Goal: Task Accomplishment & Management: Manage account settings

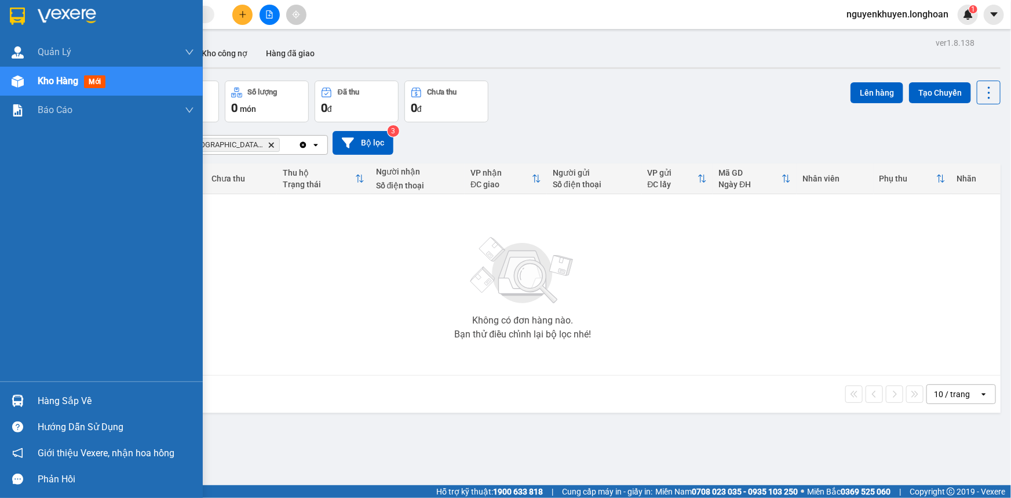
click at [72, 406] on div "Hàng sắp về" at bounding box center [116, 400] width 156 height 17
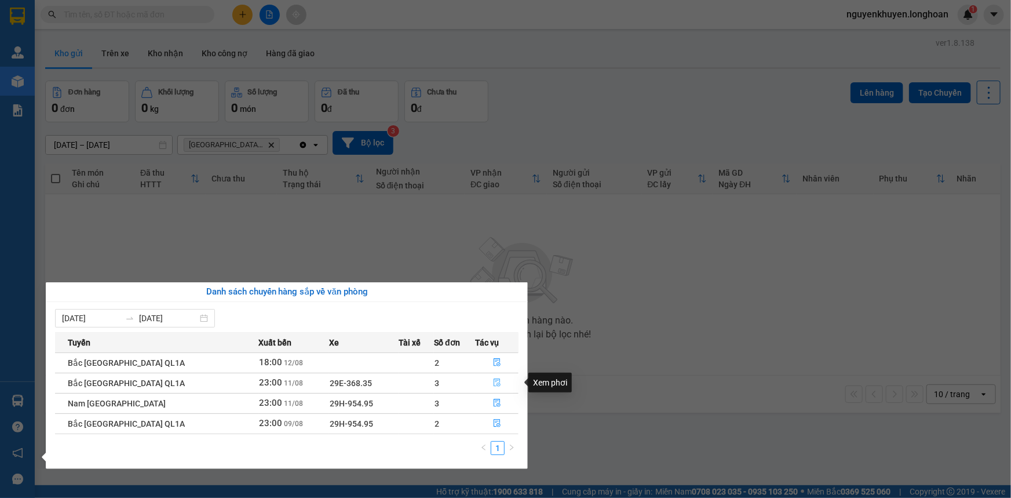
click at [493, 385] on icon "file-done" at bounding box center [497, 382] width 8 height 8
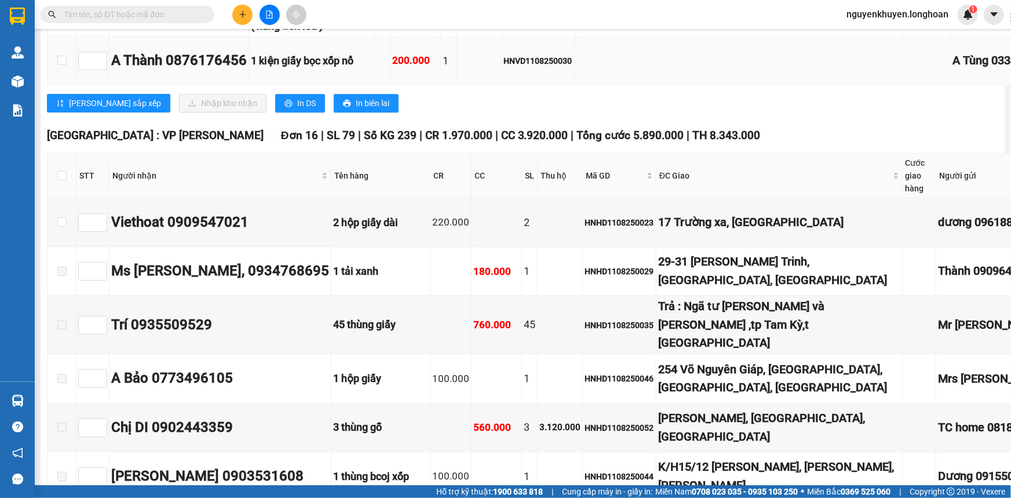
scroll to position [10534, 0]
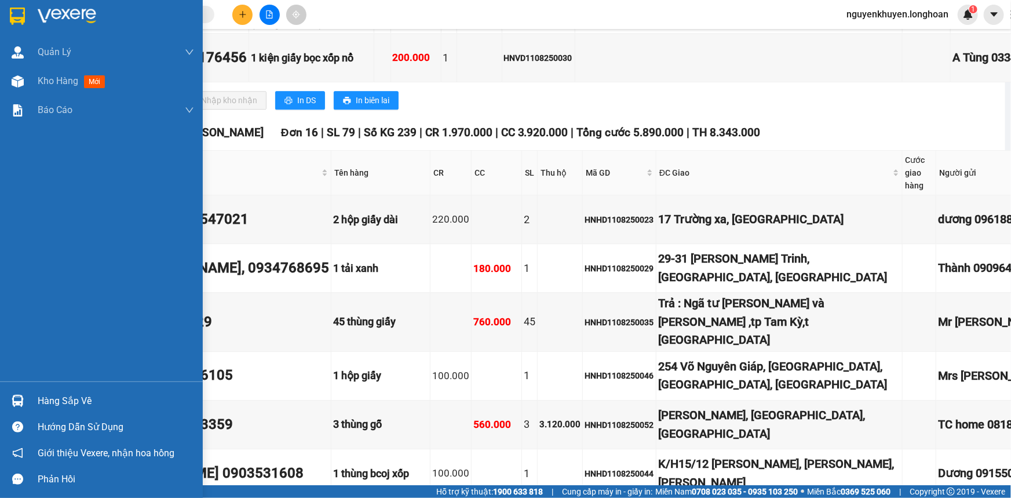
click at [76, 398] on div "Hàng sắp về" at bounding box center [116, 400] width 156 height 17
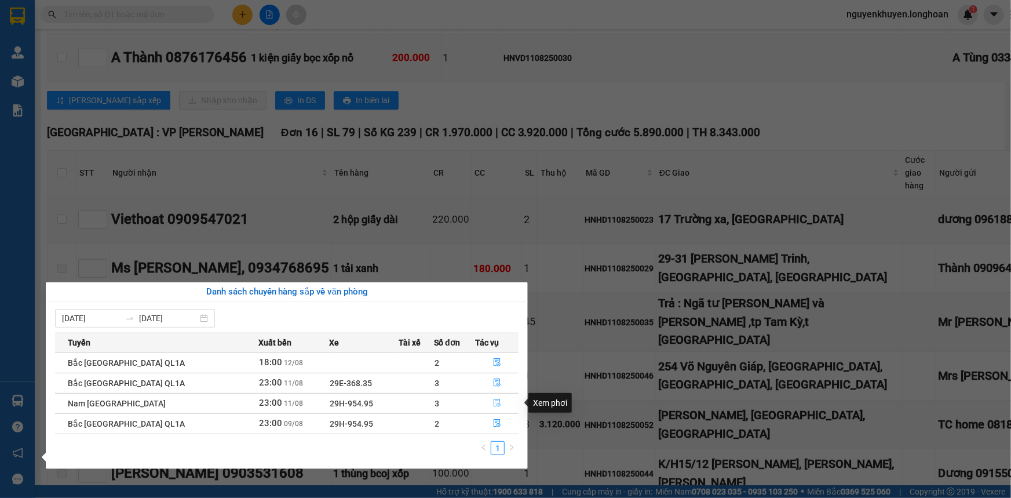
click at [493, 404] on icon "file-done" at bounding box center [497, 403] width 8 height 8
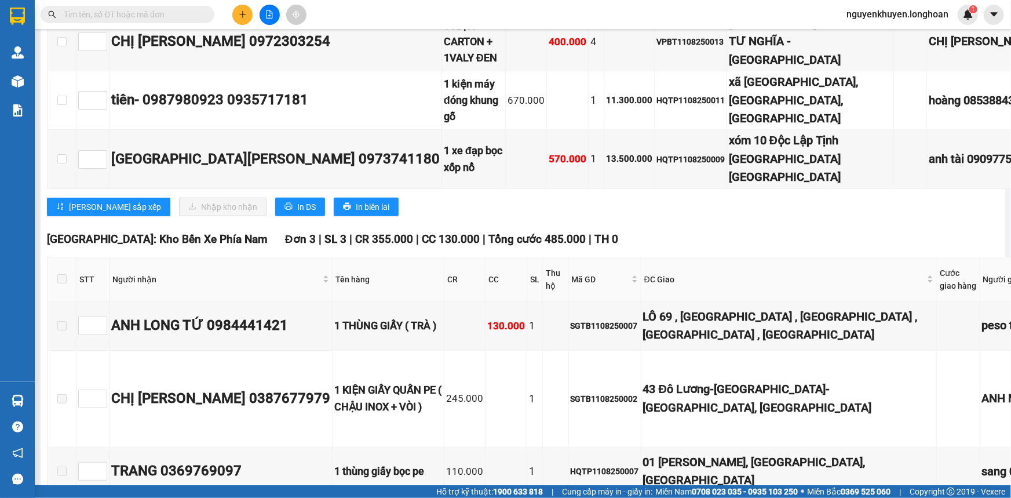
scroll to position [7113, 0]
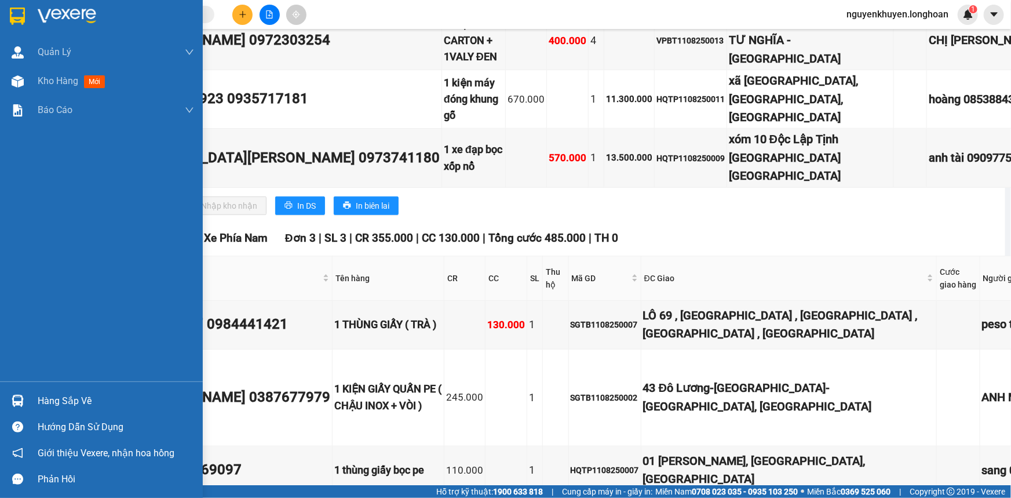
click at [75, 399] on div "Hàng sắp về" at bounding box center [116, 400] width 156 height 17
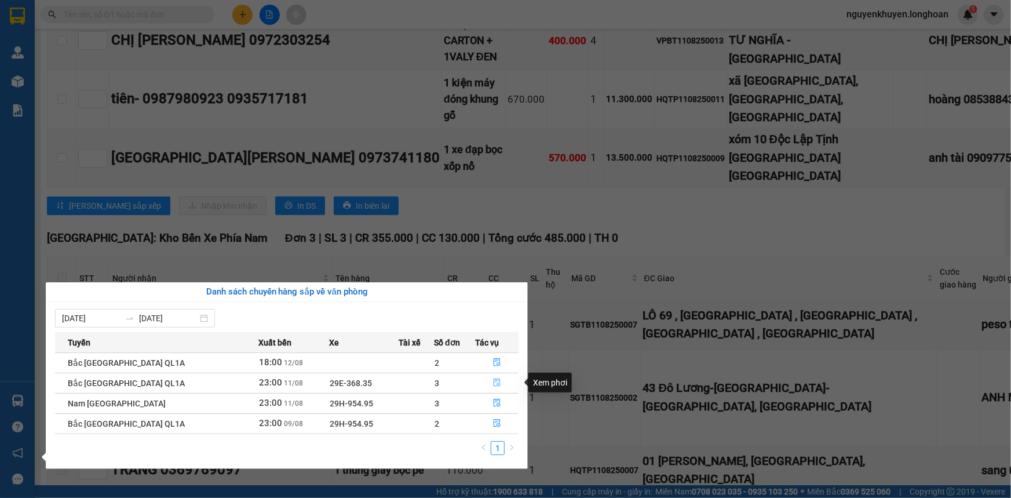
click at [493, 385] on icon "file-done" at bounding box center [497, 382] width 8 height 8
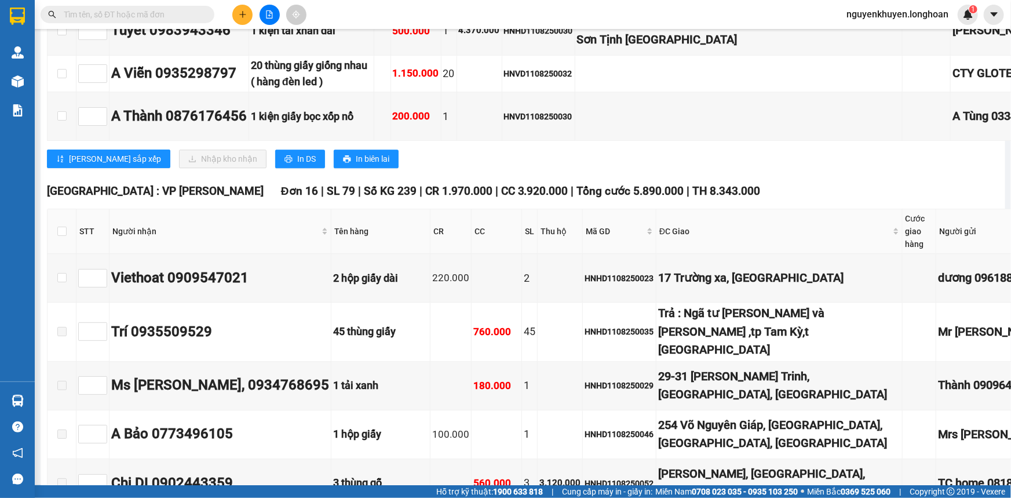
scroll to position [10483, 0]
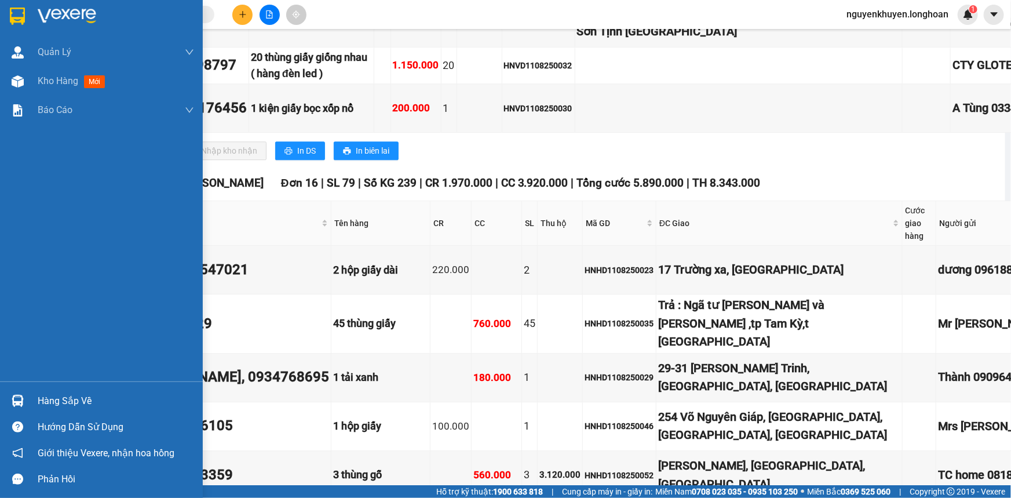
click at [92, 401] on div "Hàng sắp về" at bounding box center [116, 400] width 156 height 17
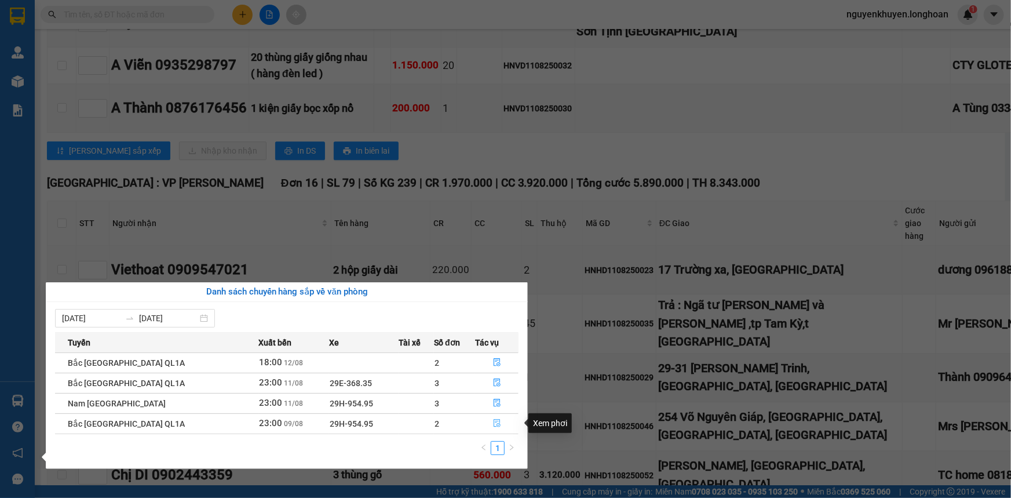
click at [494, 424] on icon "file-done" at bounding box center [497, 423] width 8 height 8
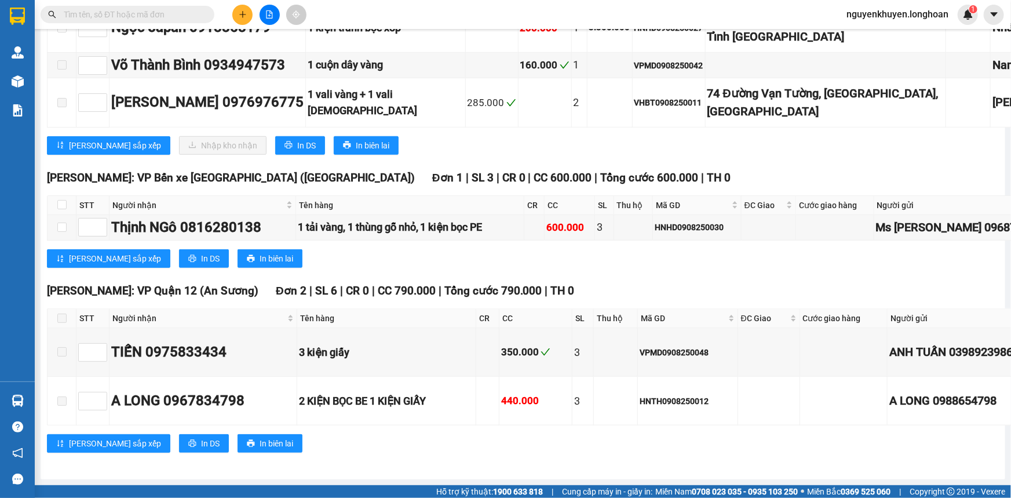
scroll to position [11010, 0]
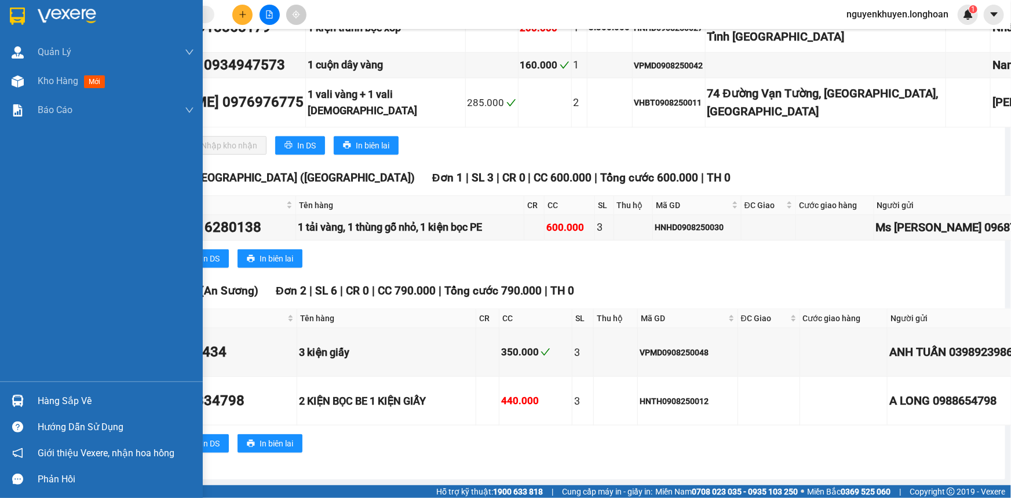
click at [64, 403] on div "Hàng sắp về" at bounding box center [116, 400] width 156 height 17
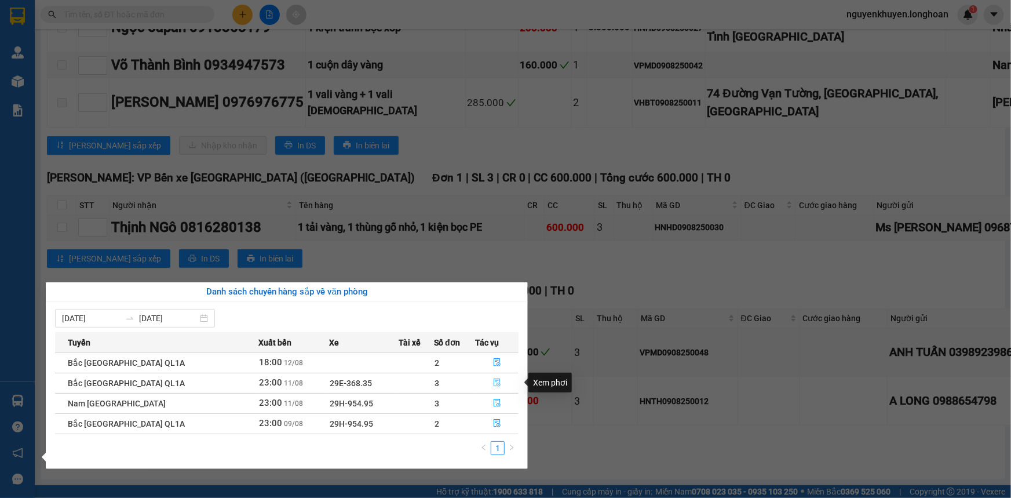
click at [494, 382] on icon "file-done" at bounding box center [497, 382] width 8 height 8
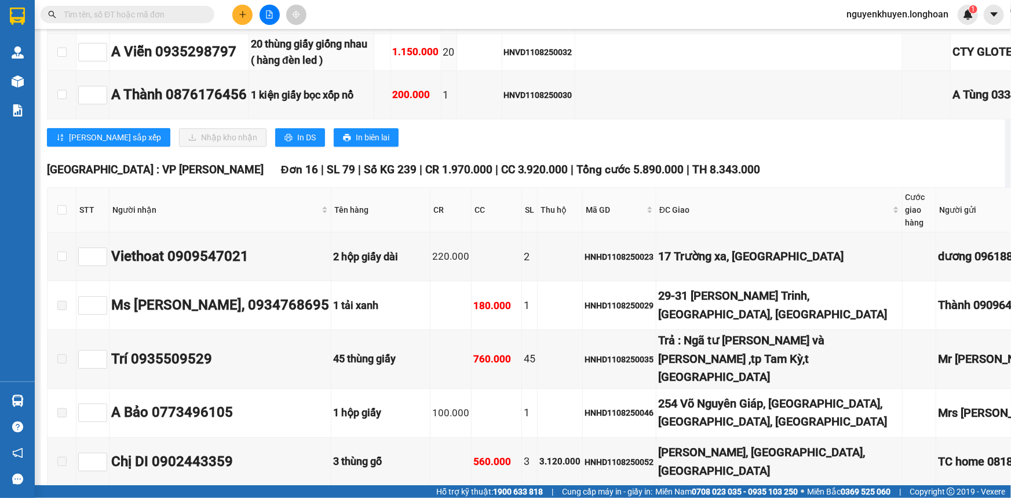
type input "[DATE]"
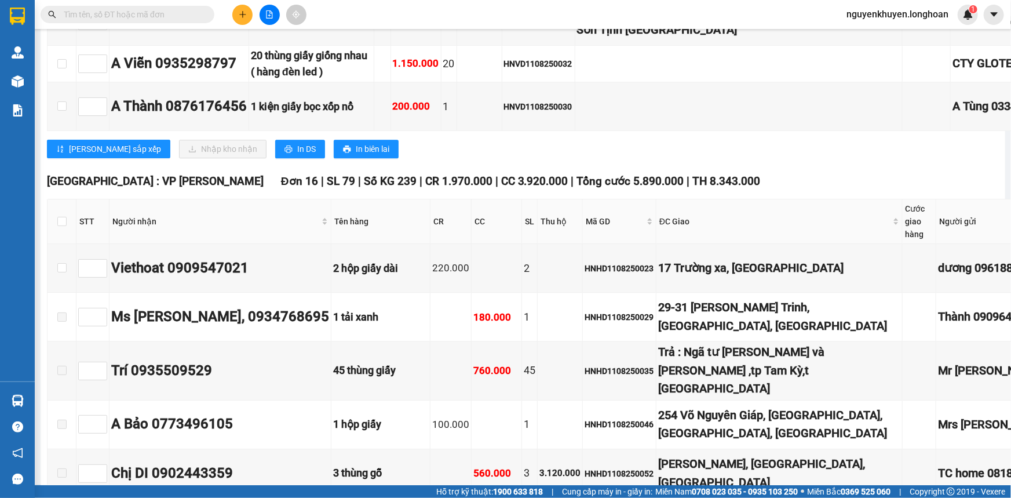
scroll to position [10426, 0]
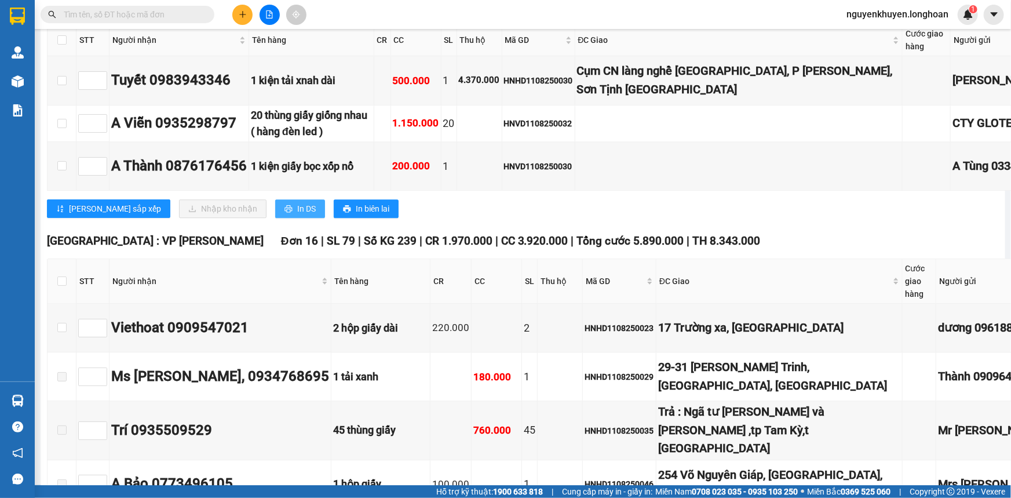
click at [297, 215] on span "In DS" at bounding box center [306, 208] width 19 height 13
click at [58, 45] on input "checkbox" at bounding box center [61, 39] width 9 height 9
checkbox input "true"
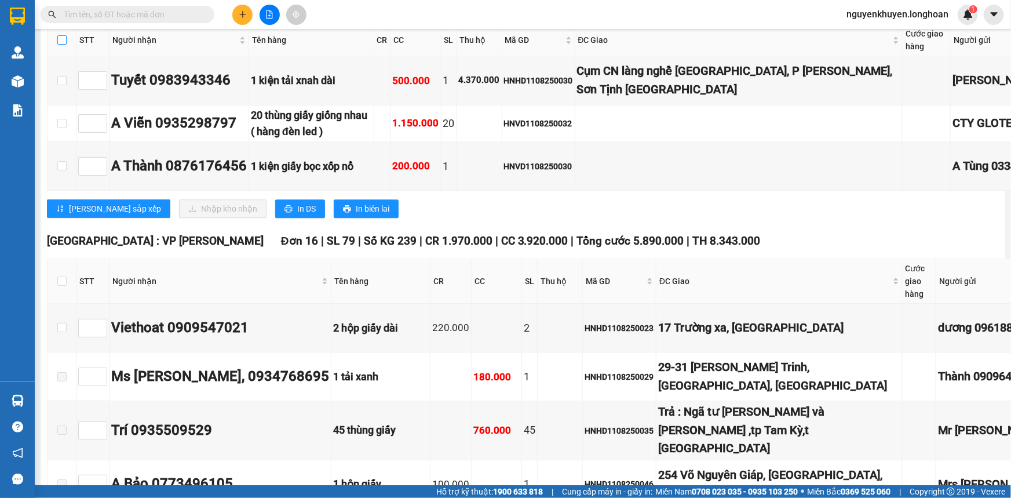
checkbox input "true"
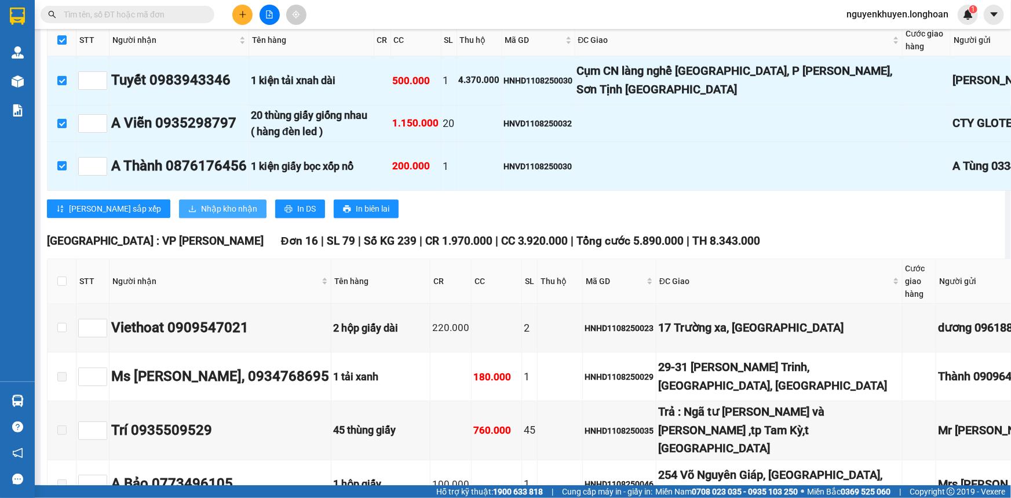
click at [201, 215] on span "Nhập kho nhận" at bounding box center [229, 208] width 56 height 13
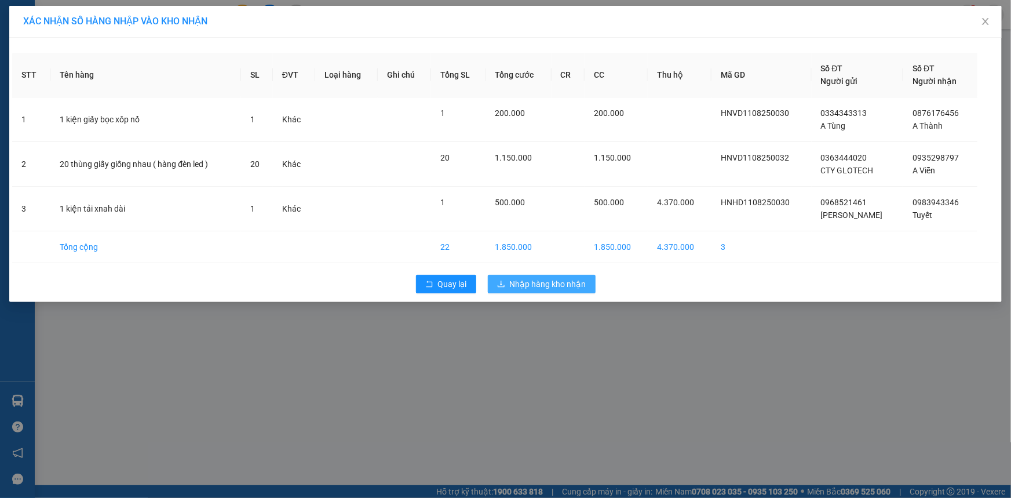
click at [537, 283] on span "Nhập hàng kho nhận" at bounding box center [548, 283] width 76 height 13
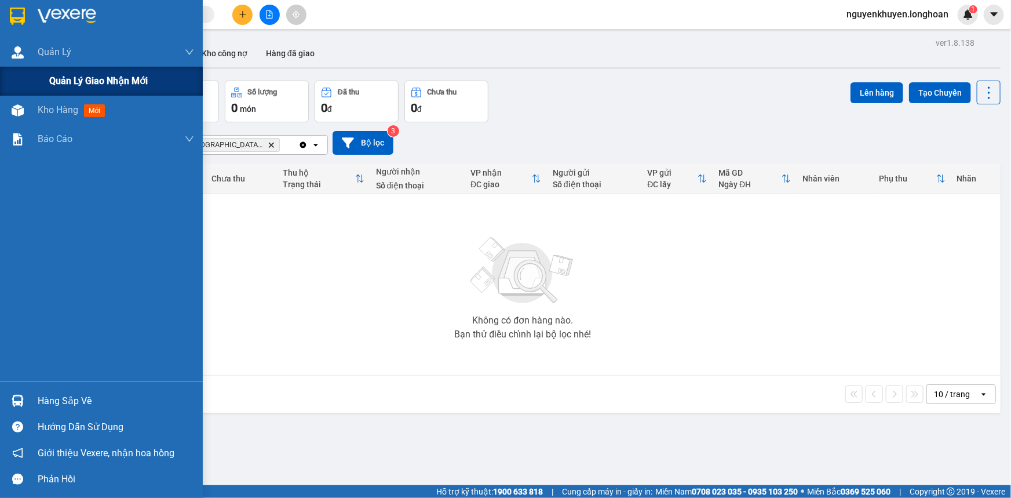
click at [78, 82] on span "Quản lý giao nhận mới" at bounding box center [98, 81] width 98 height 14
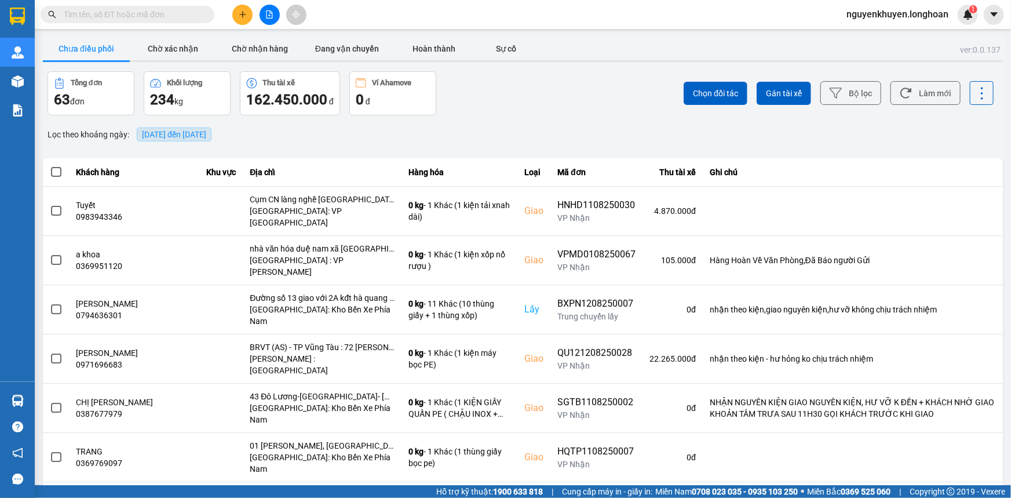
click at [181, 138] on span "[DATE] đến [DATE]" at bounding box center [174, 134] width 64 height 9
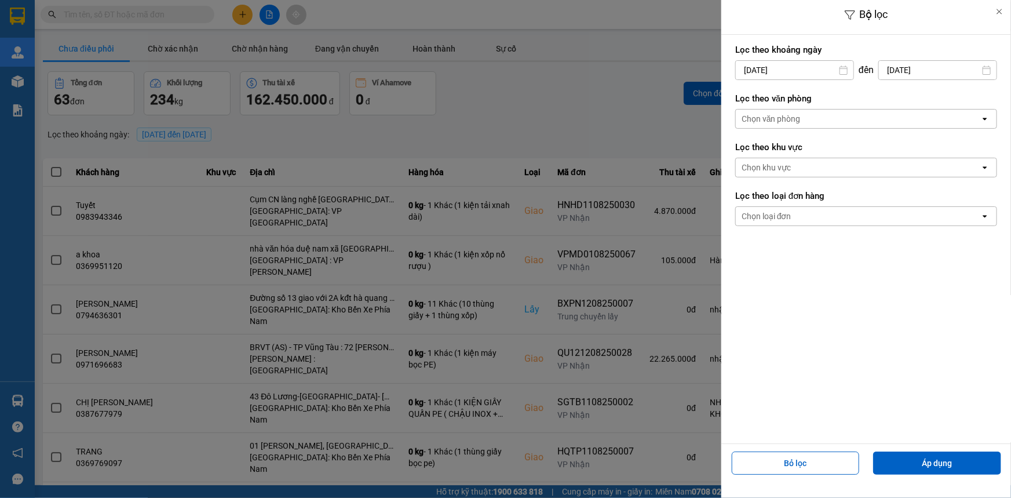
click at [823, 120] on div "Chọn văn phòng" at bounding box center [858, 118] width 244 height 19
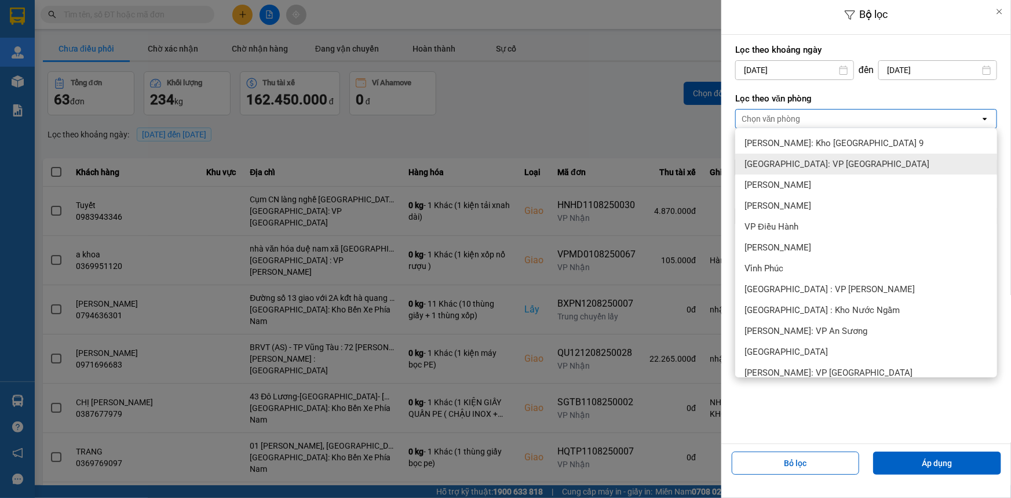
click at [811, 166] on span "[GEOGRAPHIC_DATA]: VP [GEOGRAPHIC_DATA]" at bounding box center [836, 164] width 185 height 12
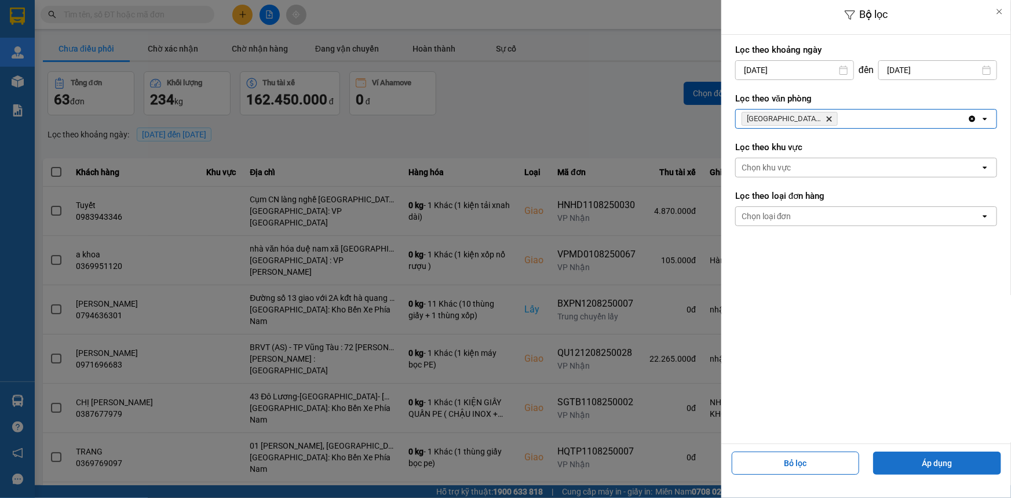
click at [918, 460] on button "Áp dụng" at bounding box center [937, 462] width 128 height 23
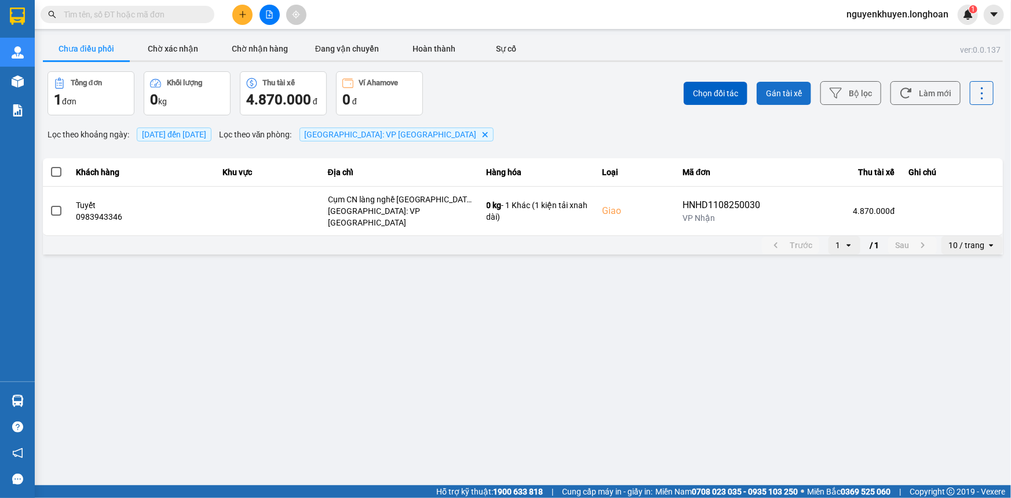
click at [787, 93] on span "Gán tài xế" at bounding box center [784, 93] width 36 height 12
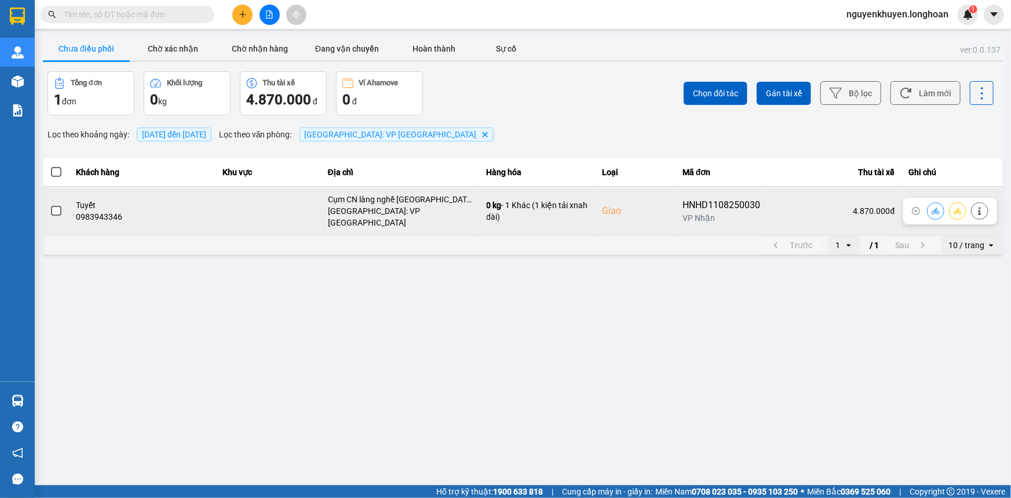
click at [56, 209] on span at bounding box center [56, 211] width 10 height 10
click at [50, 205] on input "checkbox" at bounding box center [50, 205] width 0 height 0
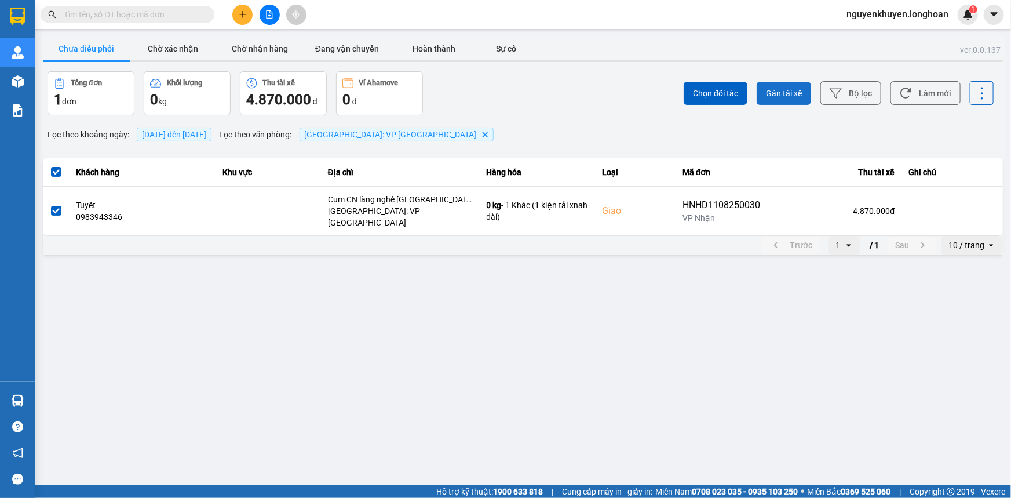
click at [780, 96] on span "Gán tài xế" at bounding box center [784, 93] width 36 height 12
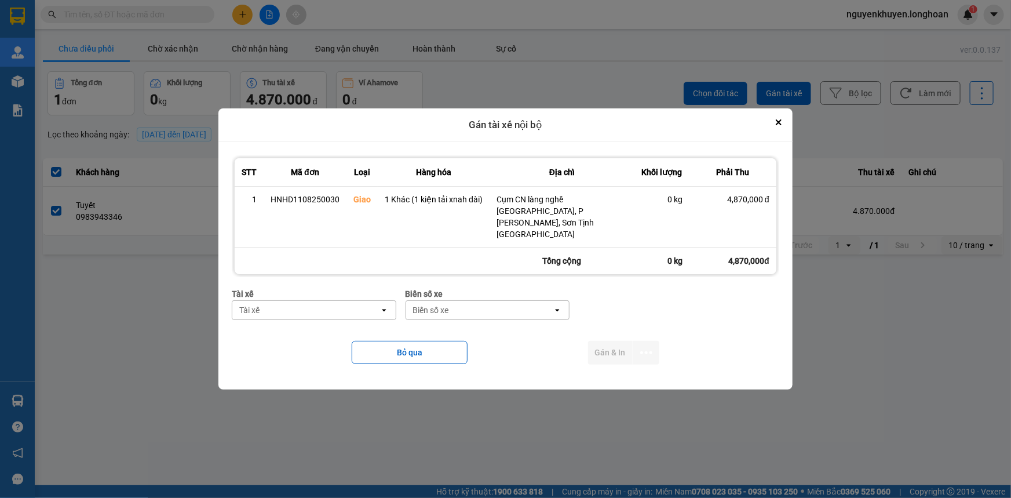
click at [272, 303] on div "Tài xế" at bounding box center [305, 310] width 147 height 19
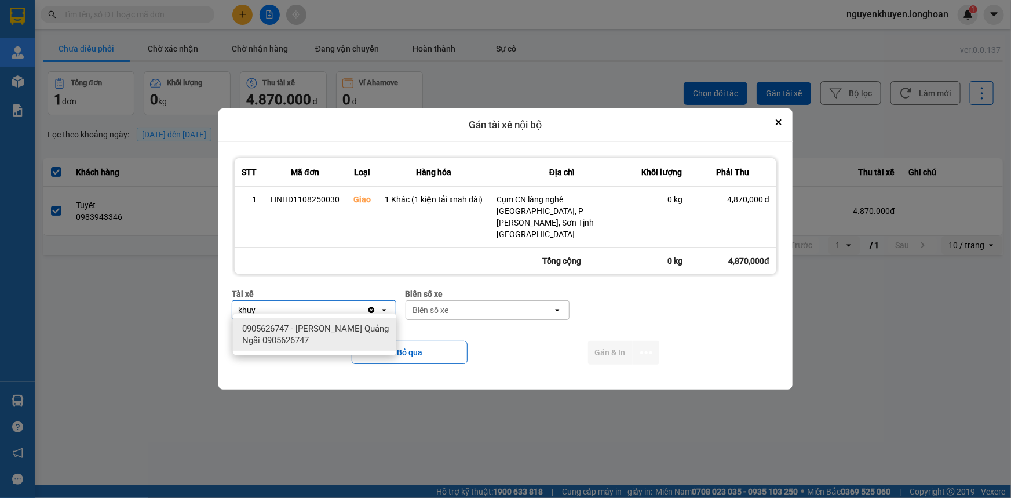
type input "khuy"
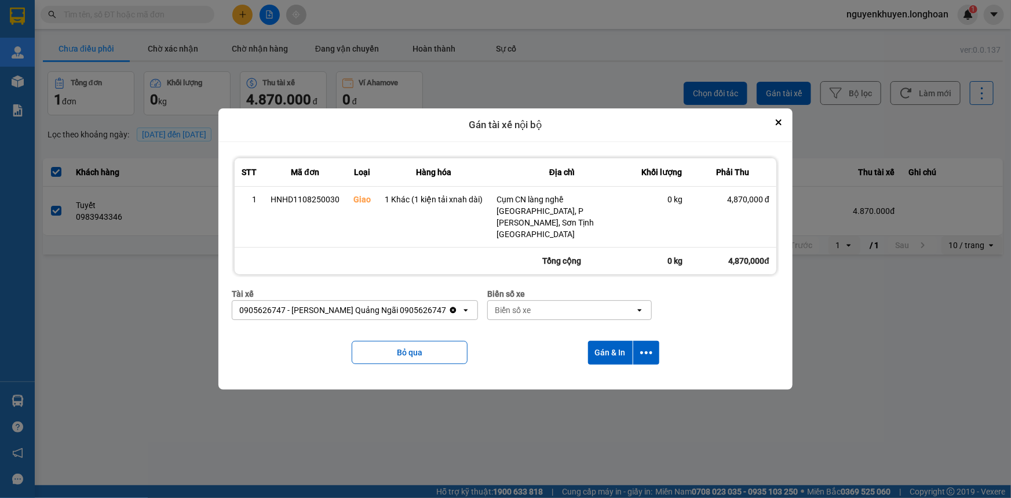
click at [522, 308] on div "Biển số xe" at bounding box center [513, 310] width 36 height 12
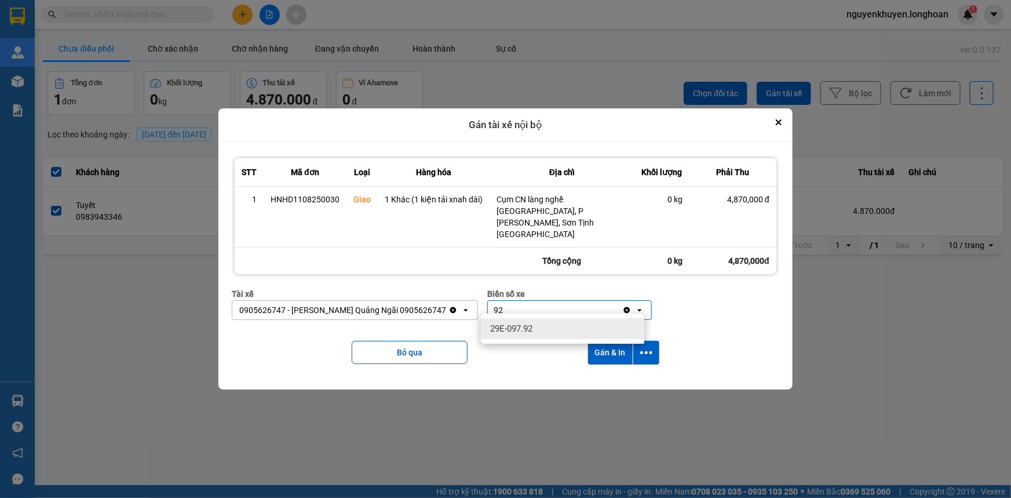
type input "92"
click at [521, 331] on span "29E-097.92" at bounding box center [511, 329] width 42 height 12
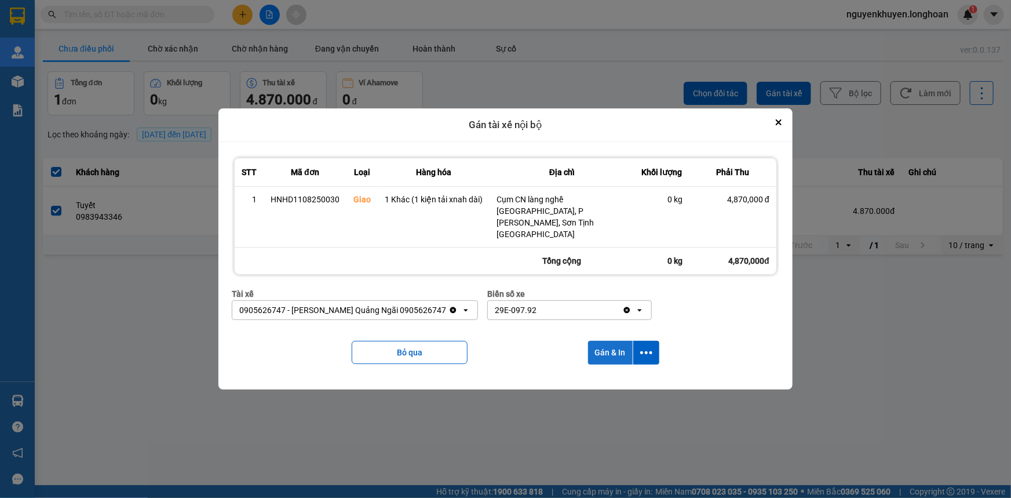
click at [602, 345] on button "Gán & In" at bounding box center [610, 353] width 45 height 24
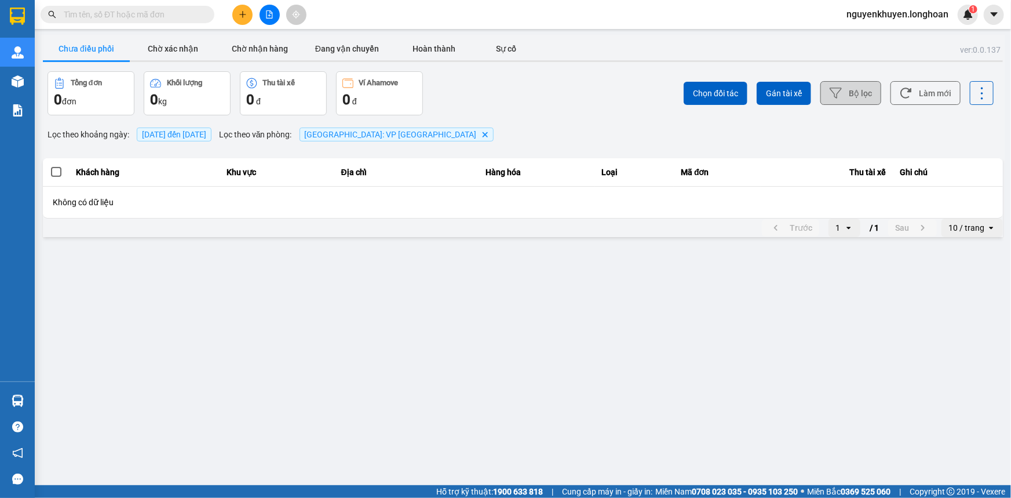
click at [861, 96] on button "Bộ lọc" at bounding box center [850, 93] width 61 height 24
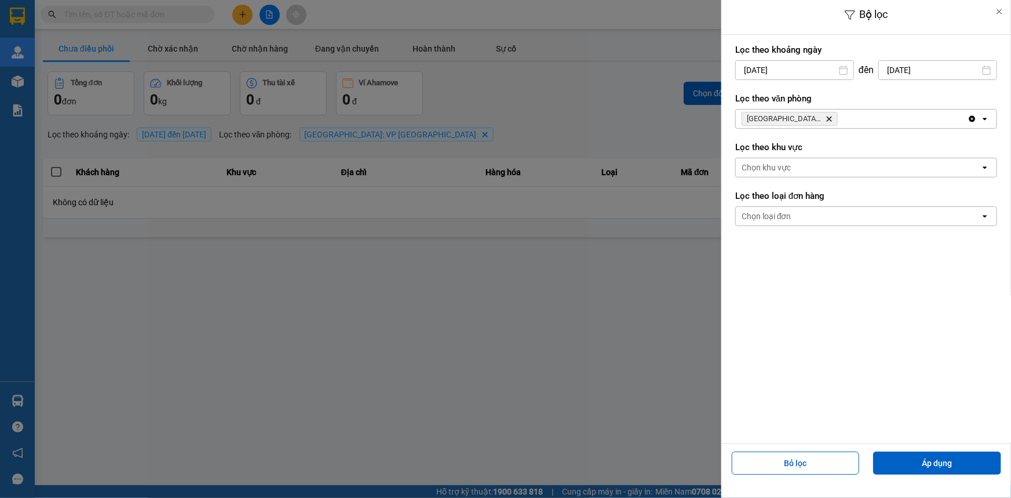
click at [823, 212] on div "Chọn loại đơn" at bounding box center [858, 216] width 244 height 19
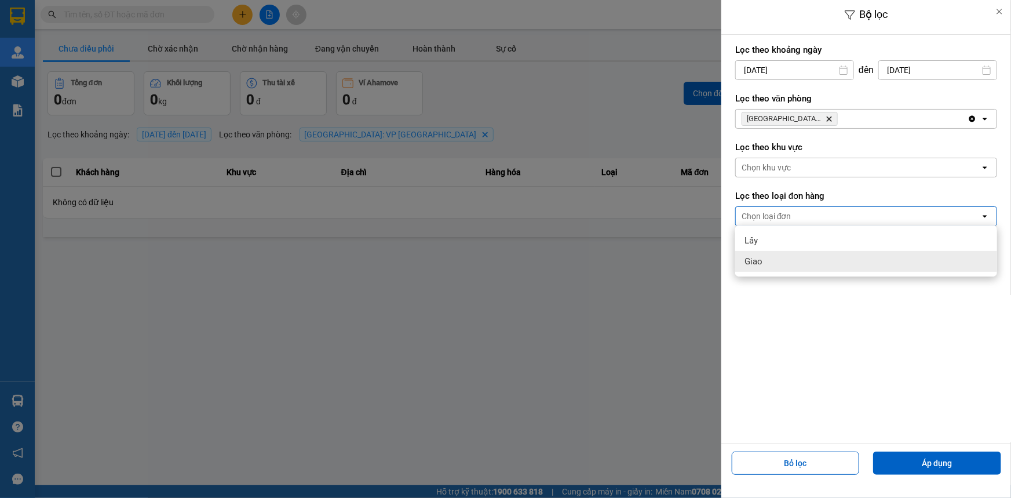
click at [750, 266] on span "Giao" at bounding box center [753, 261] width 18 height 12
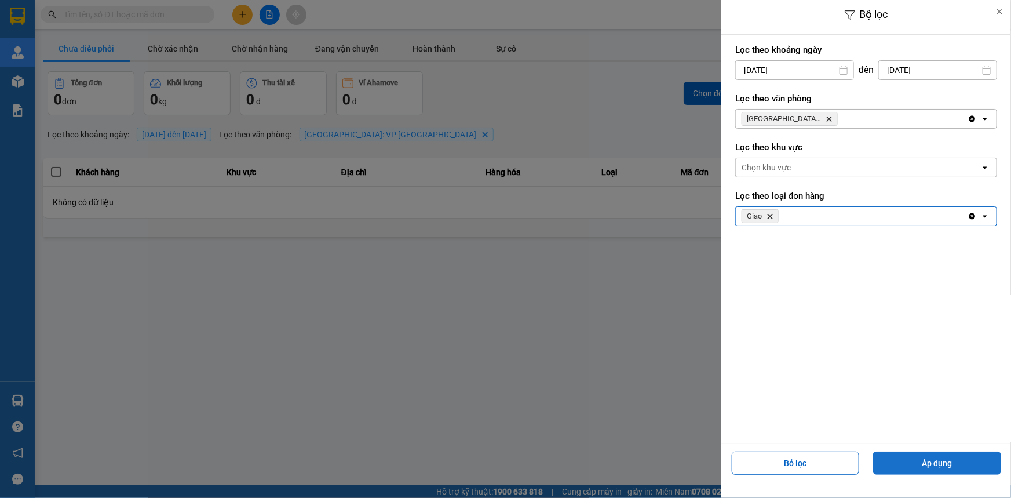
click at [923, 455] on button "Áp dụng" at bounding box center [937, 462] width 128 height 23
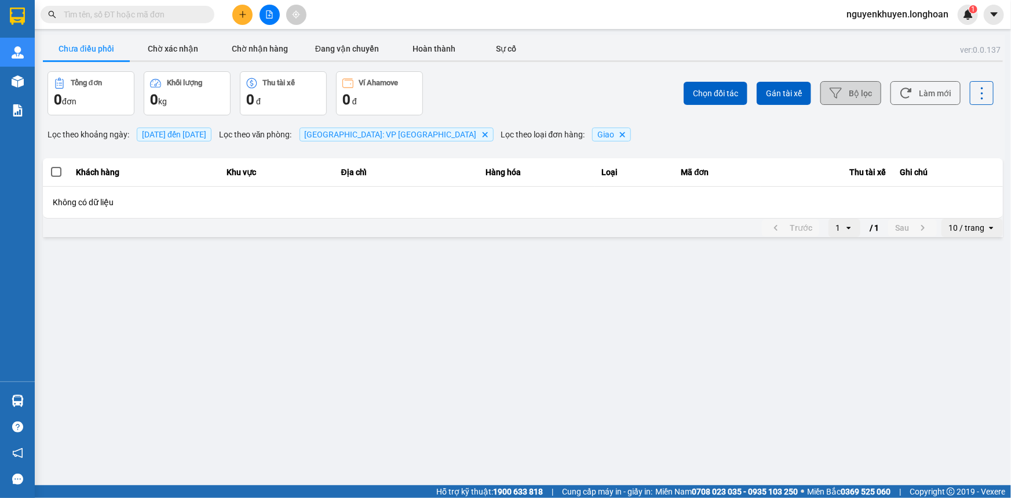
click at [846, 90] on button "Bộ lọc" at bounding box center [850, 93] width 61 height 24
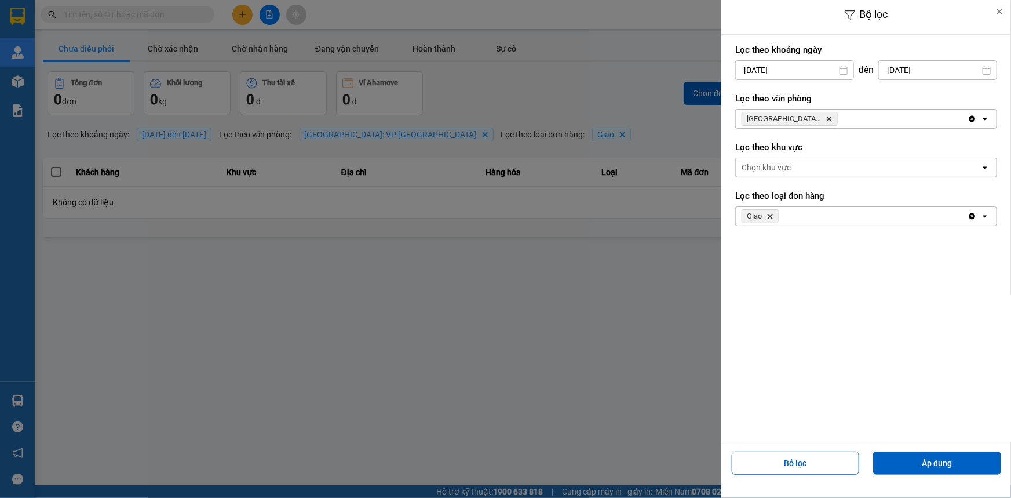
click at [793, 166] on div "Chọn khu vực" at bounding box center [858, 167] width 244 height 19
click at [817, 165] on div "Chọn khu vực" at bounding box center [858, 167] width 244 height 19
click at [794, 211] on div "[PERSON_NAME]" at bounding box center [852, 216] width 232 height 19
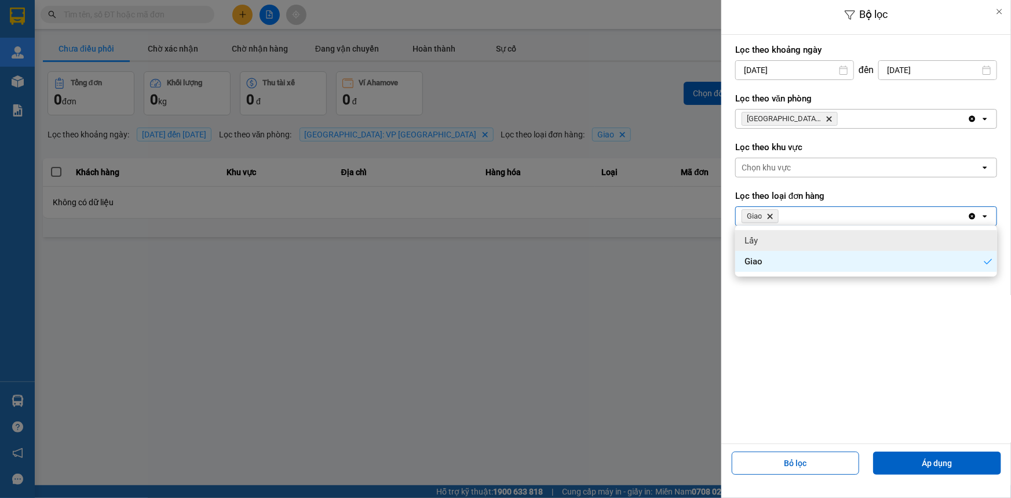
click at [969, 214] on icon "Clear all" at bounding box center [971, 215] width 9 height 9
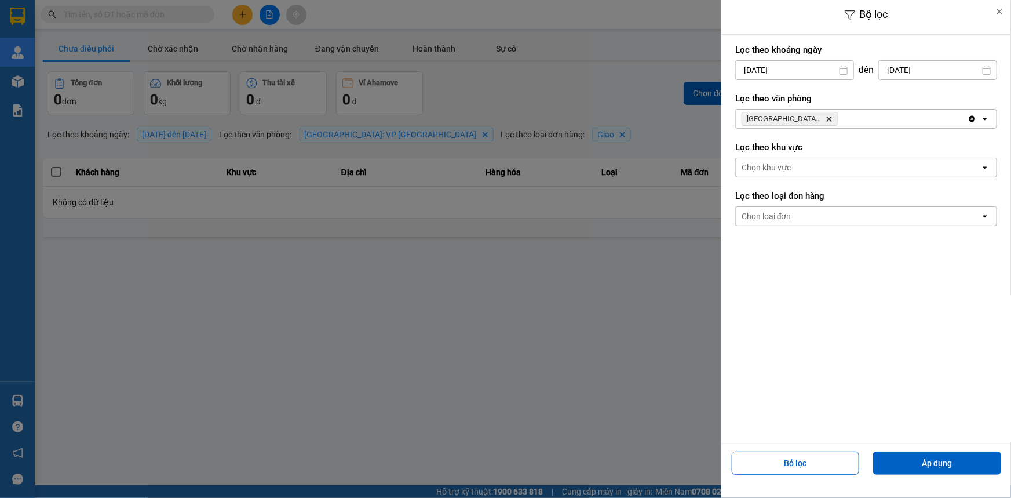
click at [863, 13] on span "Bộ lọc" at bounding box center [874, 14] width 28 height 12
click at [861, 8] on span "Bộ lọc" at bounding box center [874, 14] width 28 height 12
click at [543, 81] on div at bounding box center [505, 249] width 1011 height 498
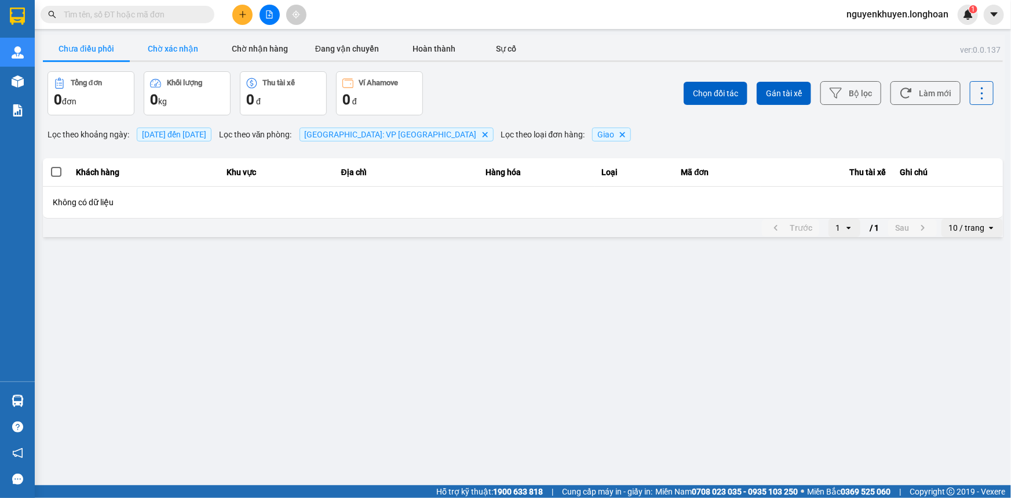
click at [169, 51] on button "Chờ xác nhận" at bounding box center [173, 48] width 87 height 23
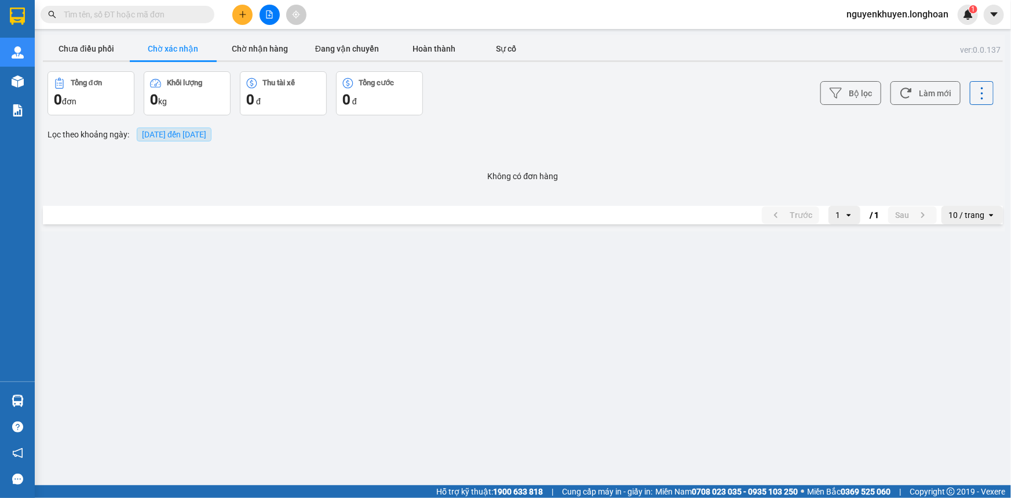
click at [187, 136] on span "[DATE] đến [DATE]" at bounding box center [174, 134] width 64 height 9
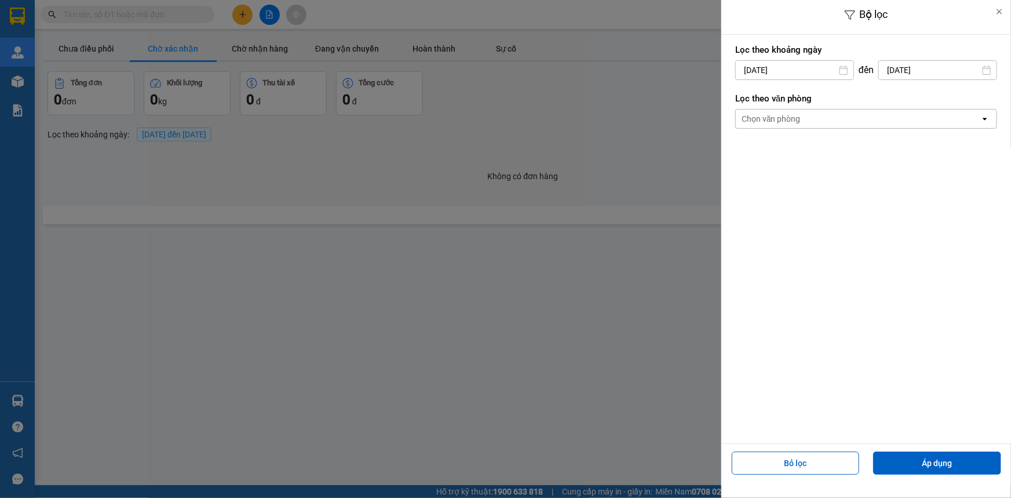
click at [891, 116] on div "Chọn văn phòng" at bounding box center [858, 118] width 244 height 19
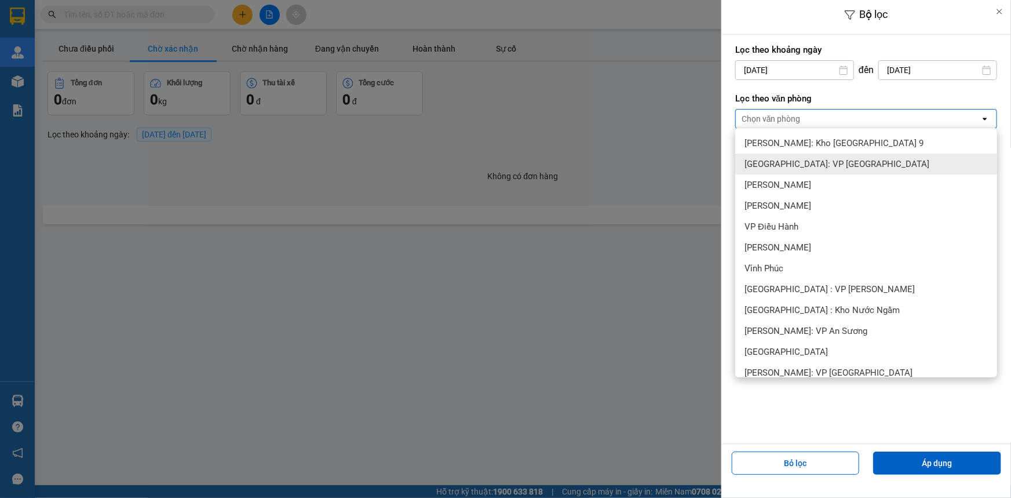
click at [802, 168] on span "[GEOGRAPHIC_DATA]: VP [GEOGRAPHIC_DATA]" at bounding box center [836, 164] width 185 height 12
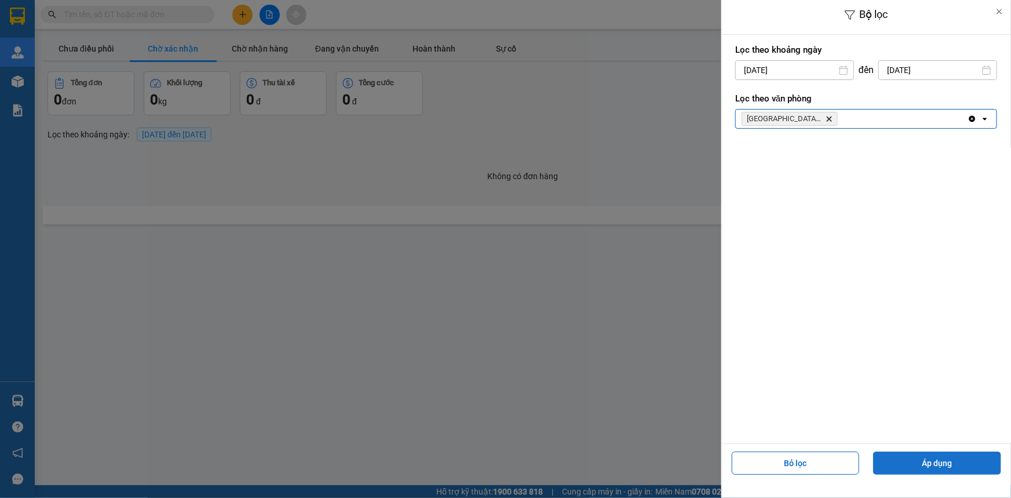
click at [923, 454] on button "Áp dụng" at bounding box center [937, 462] width 128 height 23
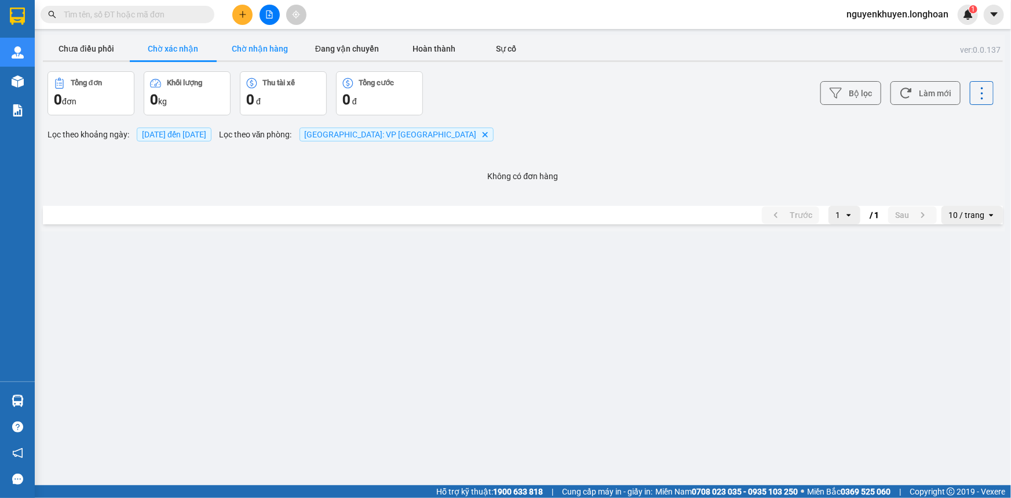
click at [246, 51] on button "Chờ nhận hàng" at bounding box center [260, 48] width 87 height 23
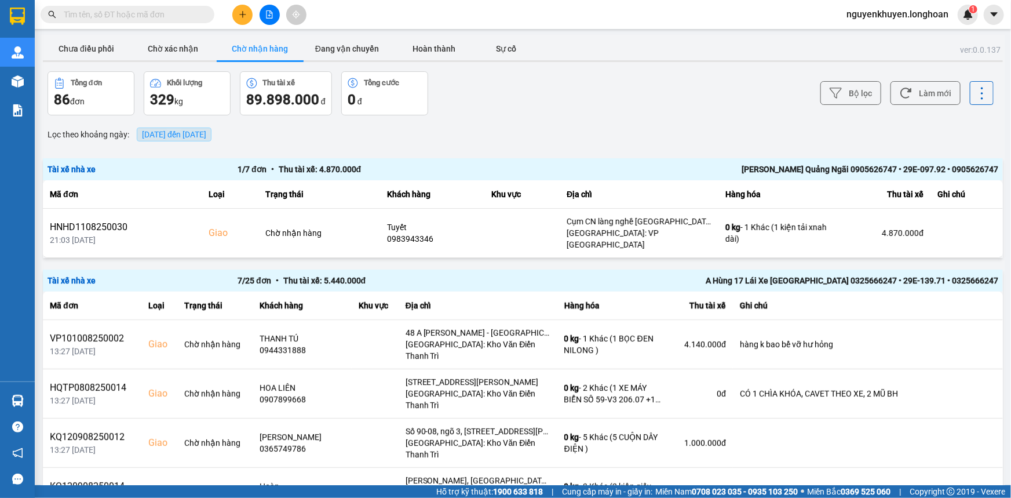
click at [195, 135] on span "[DATE] đến [DATE]" at bounding box center [174, 134] width 64 height 9
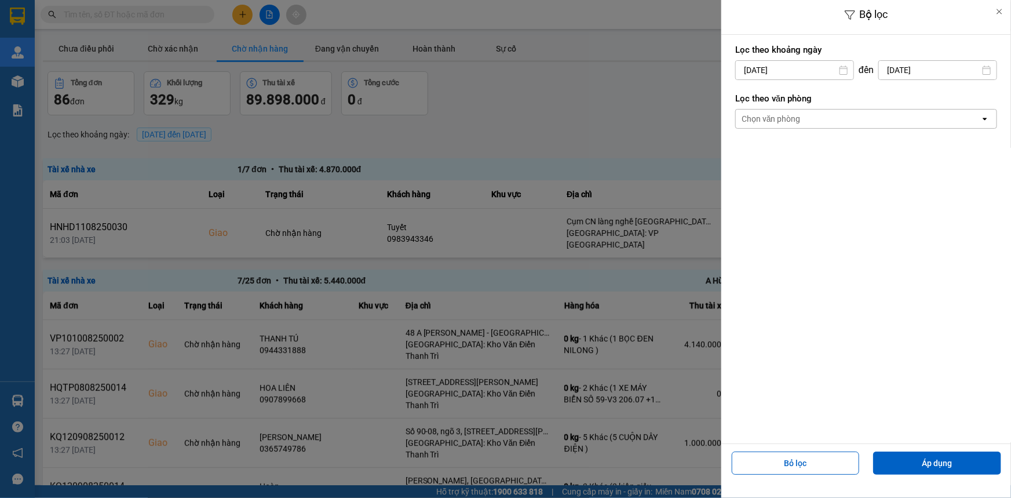
click at [757, 117] on div "Chọn văn phòng" at bounding box center [771, 119] width 59 height 12
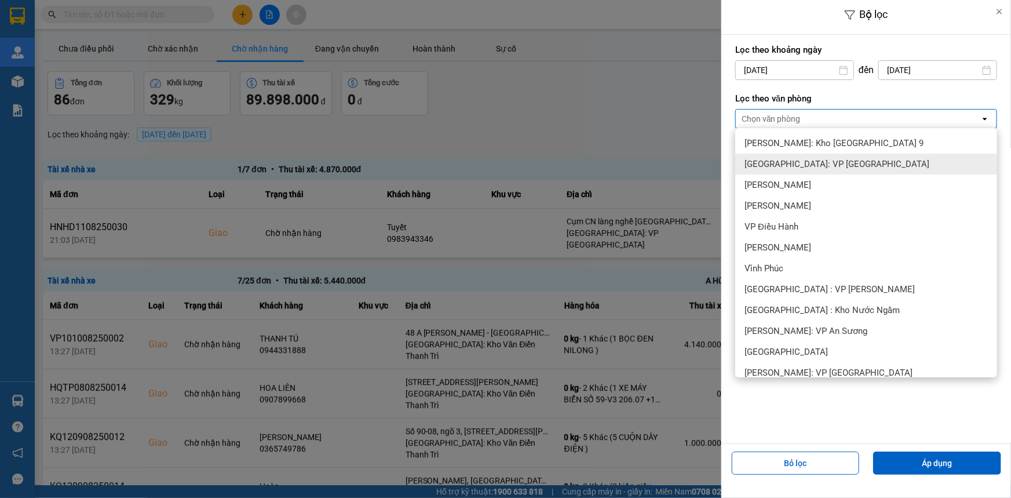
click at [841, 168] on span "[GEOGRAPHIC_DATA]: VP [GEOGRAPHIC_DATA]" at bounding box center [836, 164] width 185 height 12
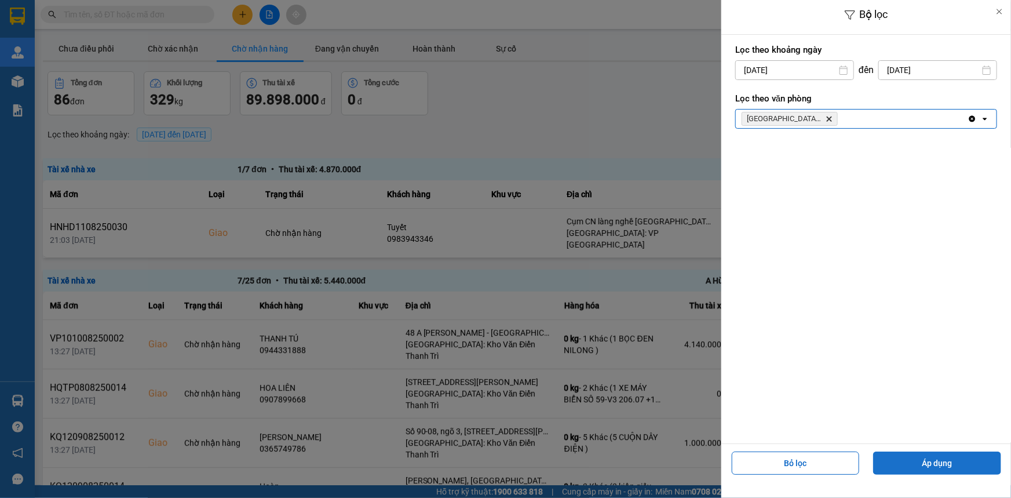
click at [922, 463] on button "Áp dụng" at bounding box center [937, 462] width 128 height 23
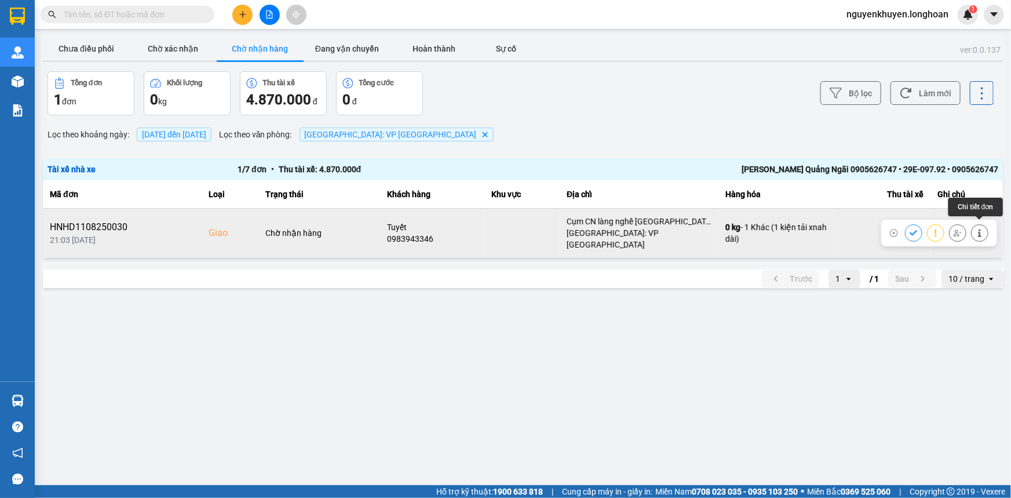
click at [979, 229] on icon at bounding box center [980, 233] width 8 height 8
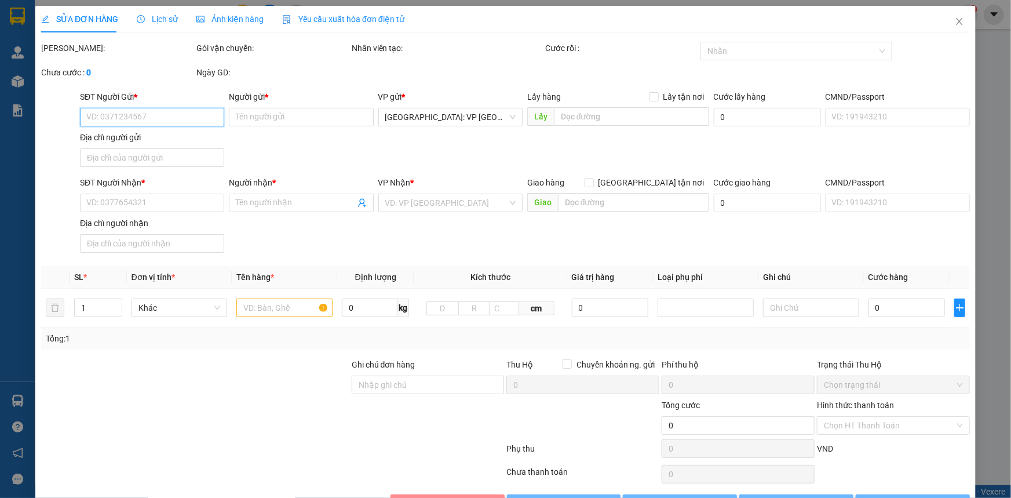
type input "0968521461"
type input "[PERSON_NAME]"
type input "0983943346"
type input "Tuyết"
checkbox input "true"
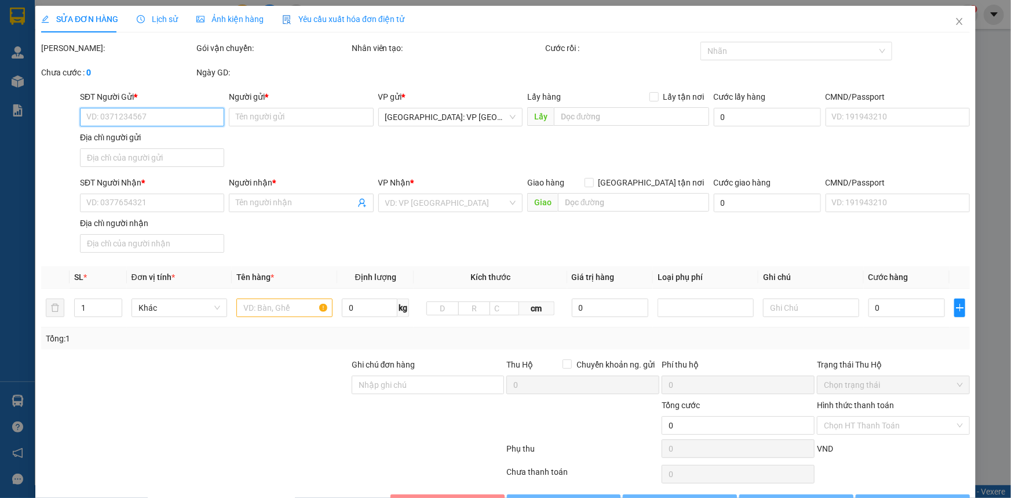
type input "Cụm CN làng nghề [GEOGRAPHIC_DATA], P [PERSON_NAME], Sơn Tịnh [GEOGRAPHIC_DATA]"
type input "500.000"
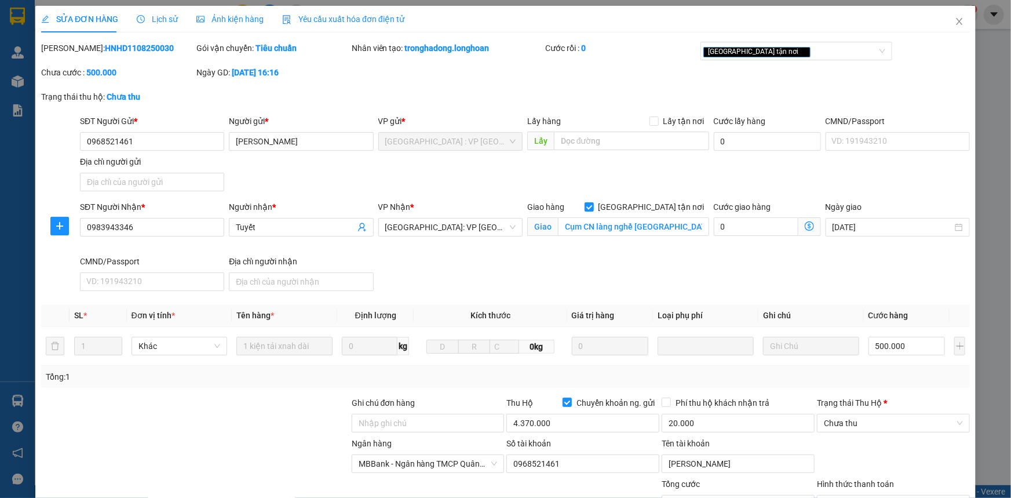
click at [153, 23] on span "Lịch sử" at bounding box center [157, 18] width 41 height 9
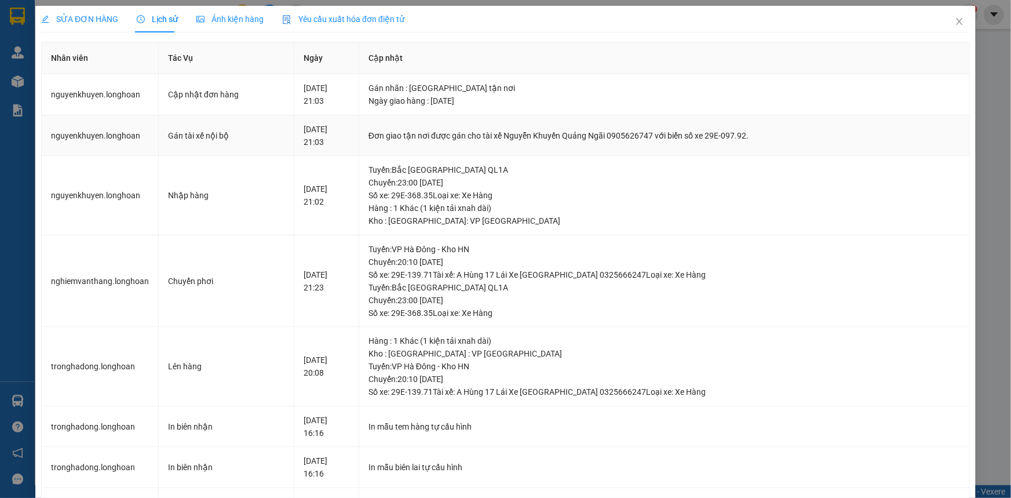
click at [421, 138] on div "Đơn giao tận nơi được gán cho tài xế Nguyễn Khuyến Quảng Ngãi 0905626747 vớ…" at bounding box center [663, 135] width 591 height 13
click at [319, 136] on div "[DATE] 21:03" at bounding box center [327, 135] width 46 height 25
click at [76, 24] on div "SỬA ĐƠN HÀNG" at bounding box center [79, 19] width 77 height 13
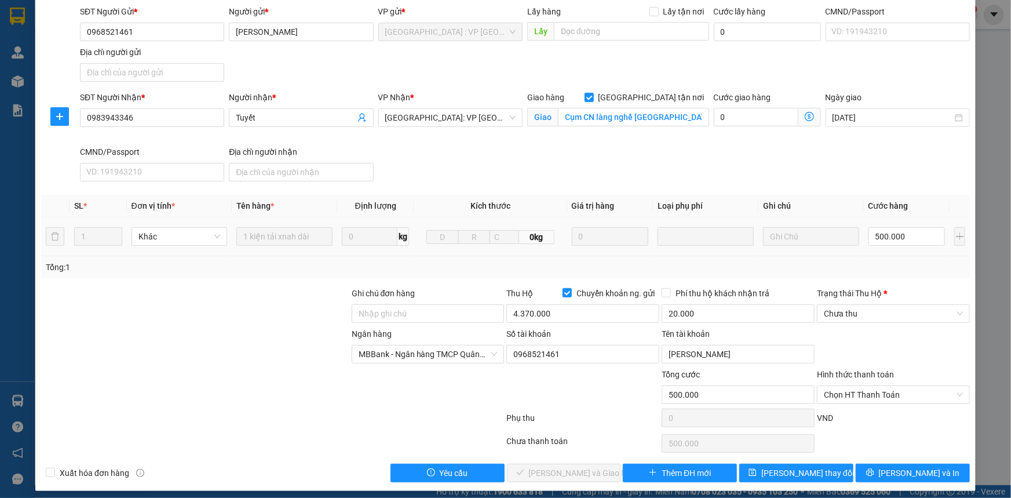
scroll to position [115, 0]
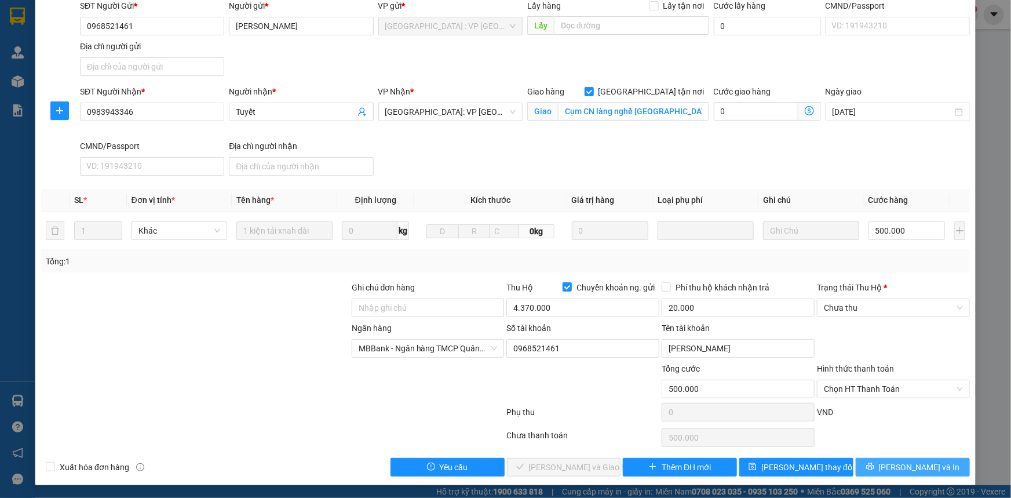
click at [915, 470] on span "[PERSON_NAME] và In" at bounding box center [919, 467] width 81 height 13
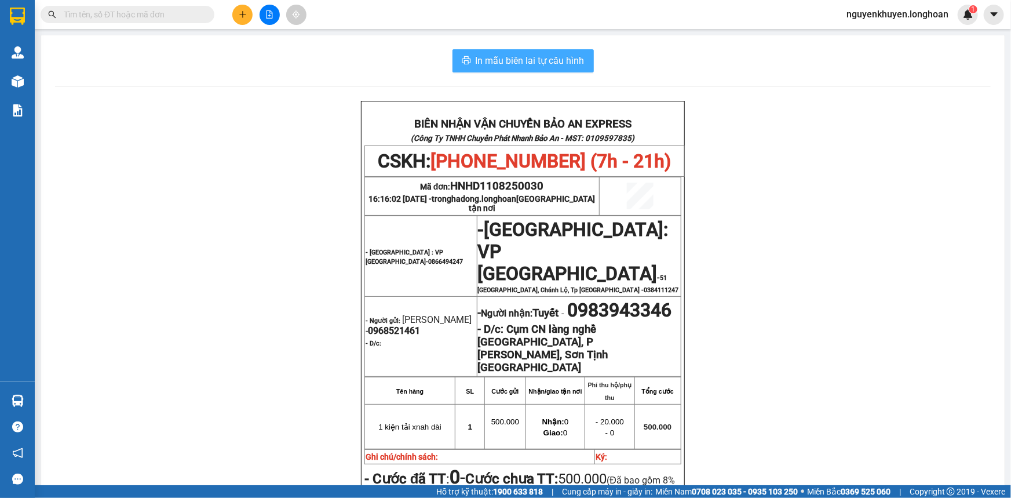
click at [503, 56] on span "In mẫu biên lai tự cấu hình" at bounding box center [530, 60] width 109 height 14
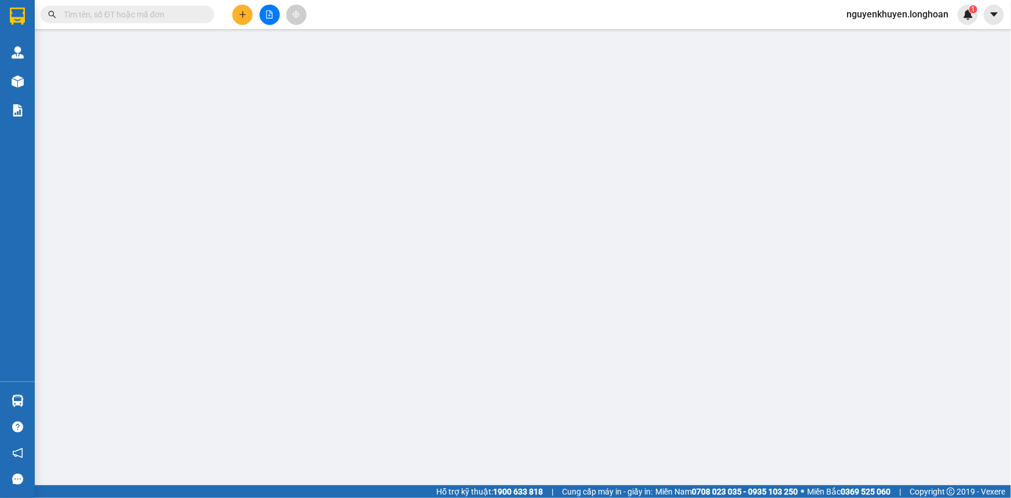
type input "0968521461"
type input "[PERSON_NAME]"
type input "0983943346"
type input "Tuyết"
checkbox input "true"
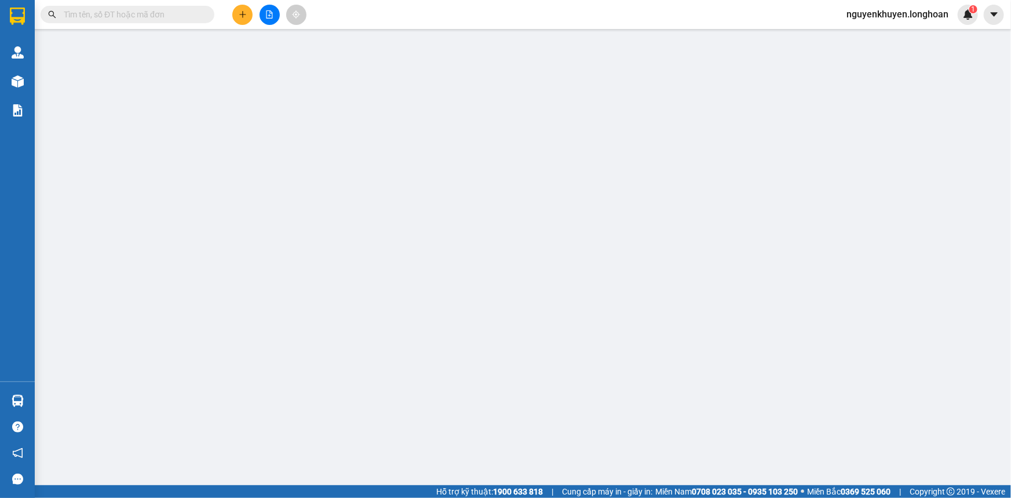
type input "Cụm CN làng nghề [GEOGRAPHIC_DATA], P [PERSON_NAME], Sơn Tịnh [GEOGRAPHIC_DATA]"
type input "500.000"
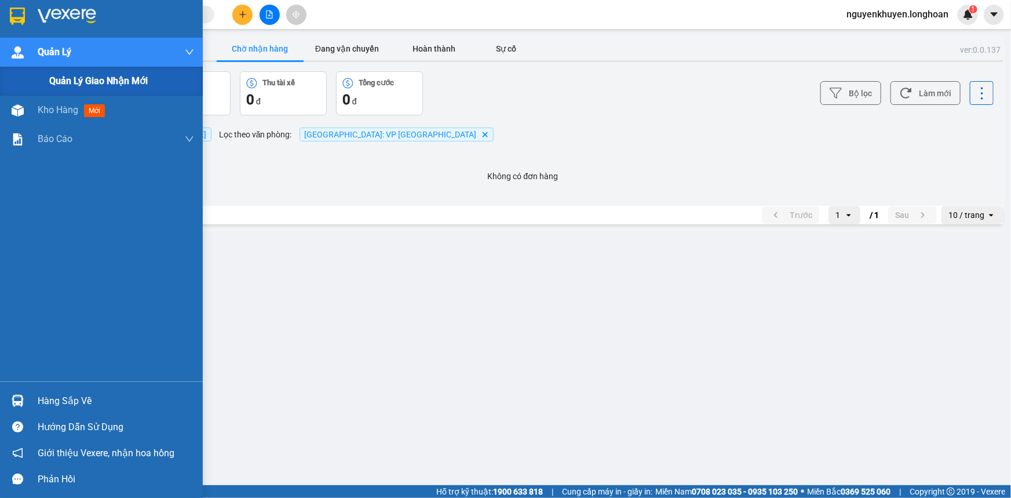
click at [59, 82] on span "Quản lý giao nhận mới" at bounding box center [98, 81] width 98 height 14
click at [61, 86] on span "Kho hàng" at bounding box center [58, 80] width 41 height 11
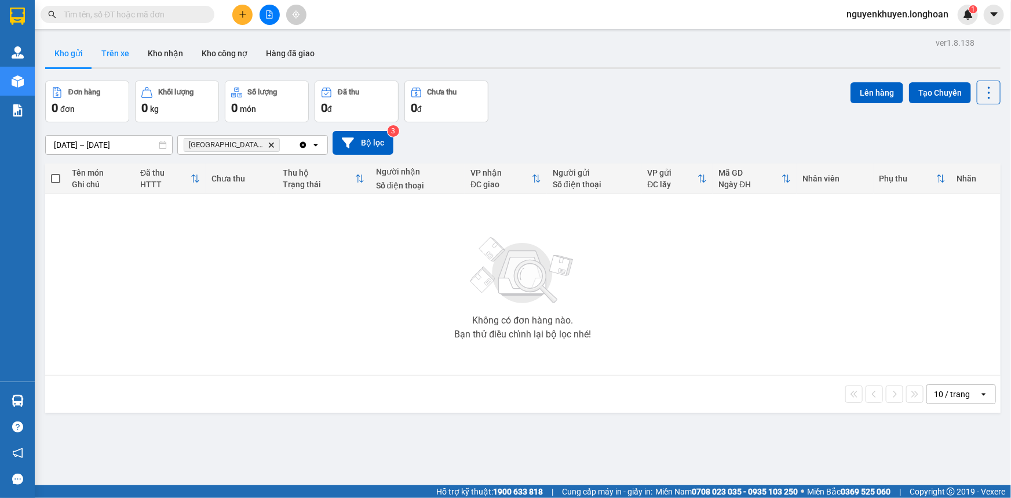
click at [119, 52] on button "Trên xe" at bounding box center [115, 53] width 46 height 28
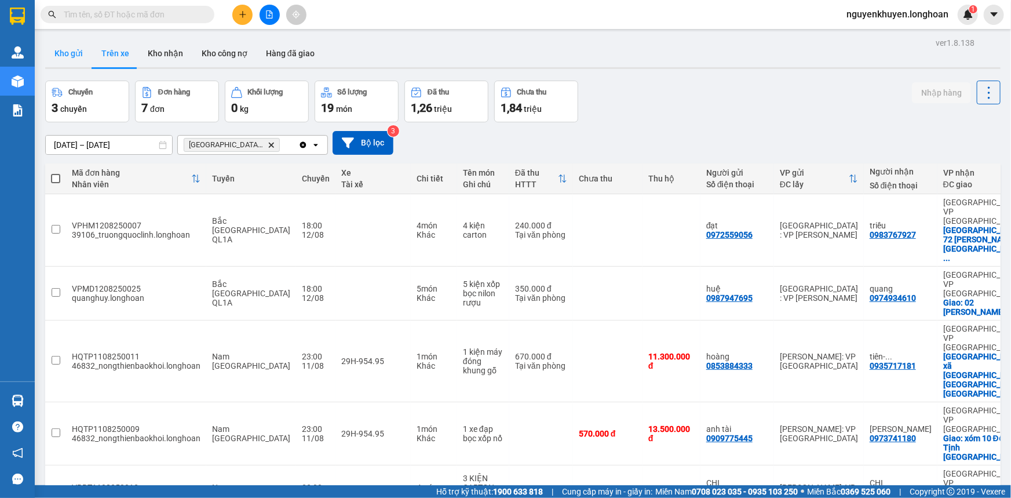
click at [58, 52] on button "Kho gửi" at bounding box center [68, 53] width 47 height 28
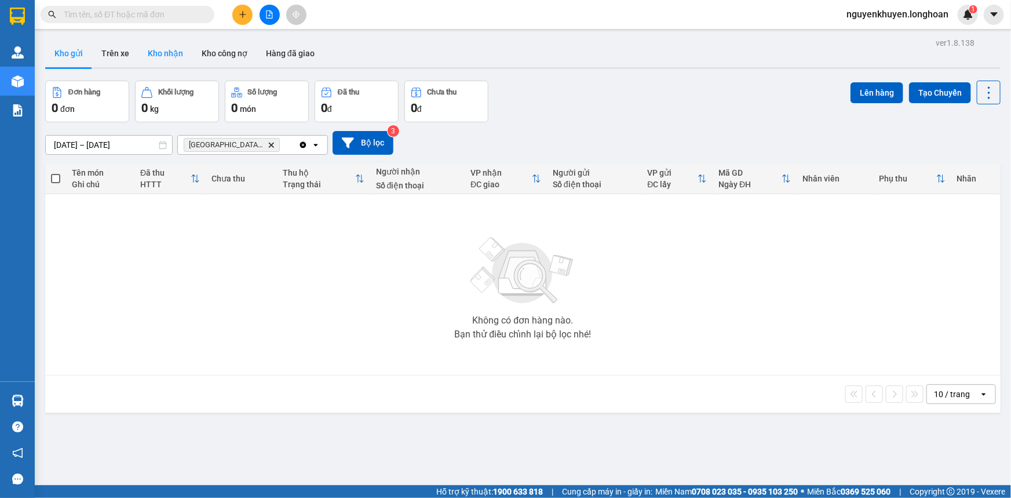
click at [152, 53] on button "Kho nhận" at bounding box center [165, 53] width 54 height 28
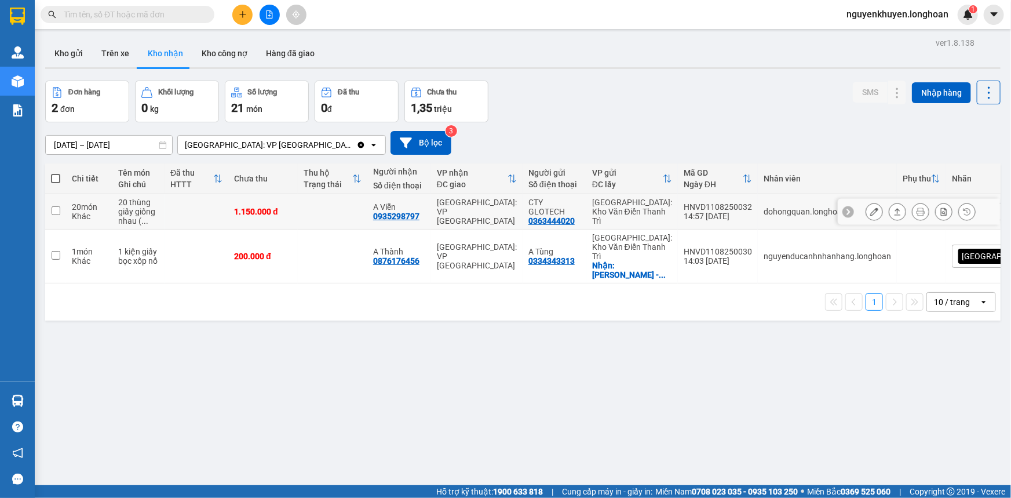
click at [57, 209] on input "checkbox" at bounding box center [56, 210] width 9 height 9
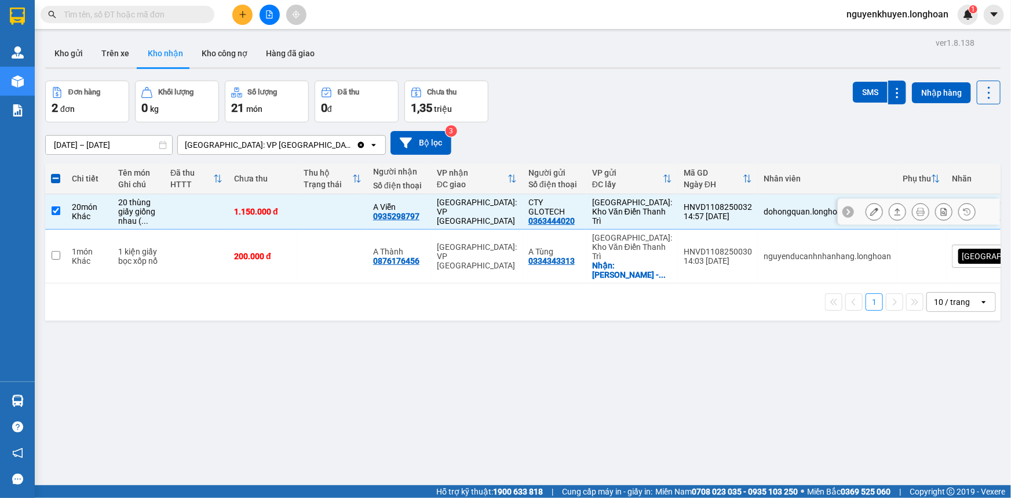
click at [57, 209] on input "checkbox" at bounding box center [56, 210] width 9 height 9
checkbox input "false"
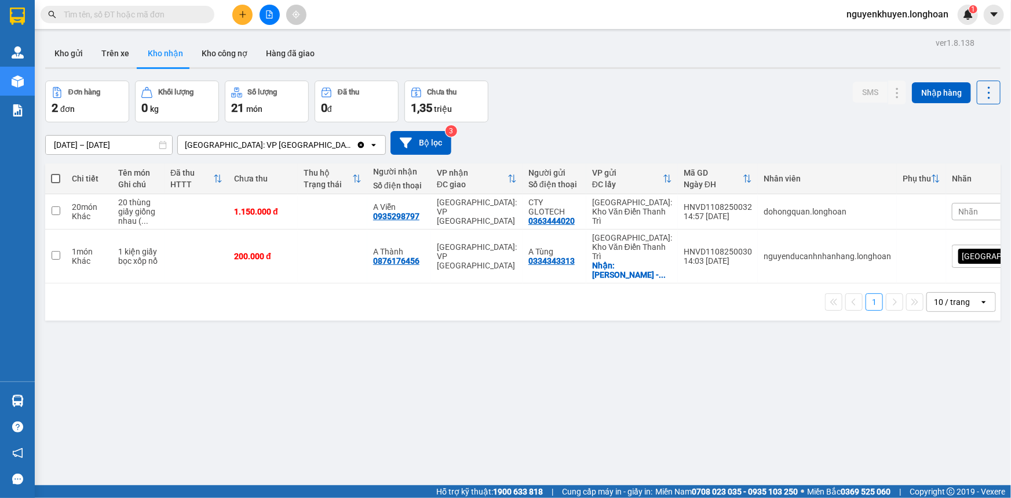
scroll to position [53, 0]
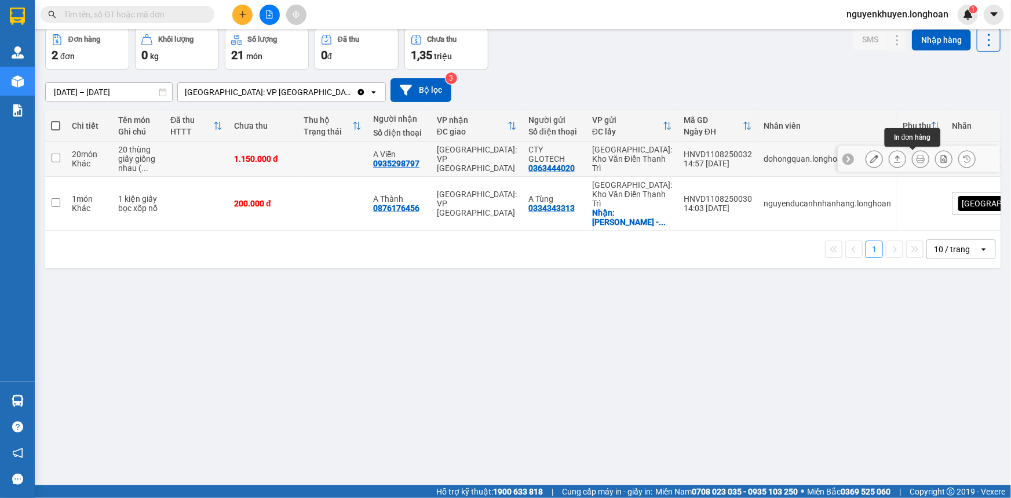
click at [916, 161] on icon at bounding box center [920, 159] width 8 height 8
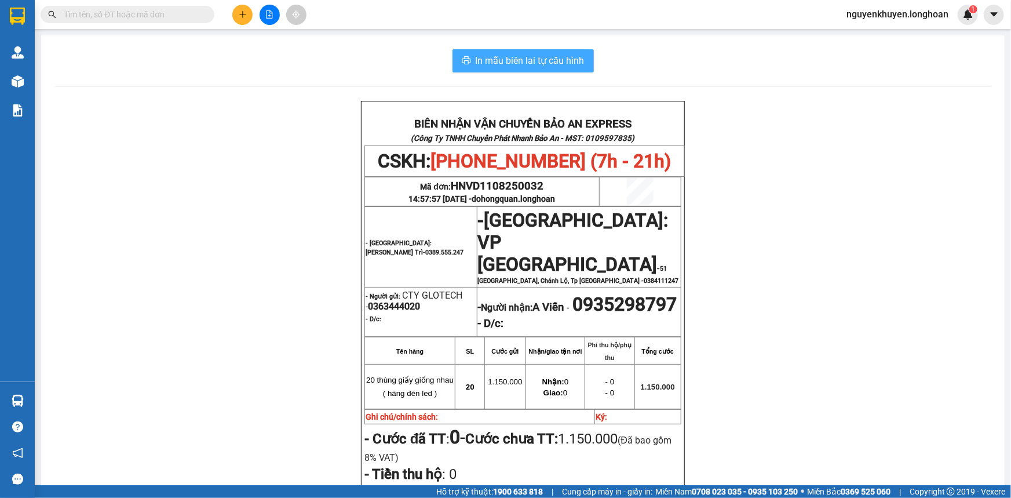
click at [501, 58] on span "In mẫu biên lai tự cấu hình" at bounding box center [530, 60] width 109 height 14
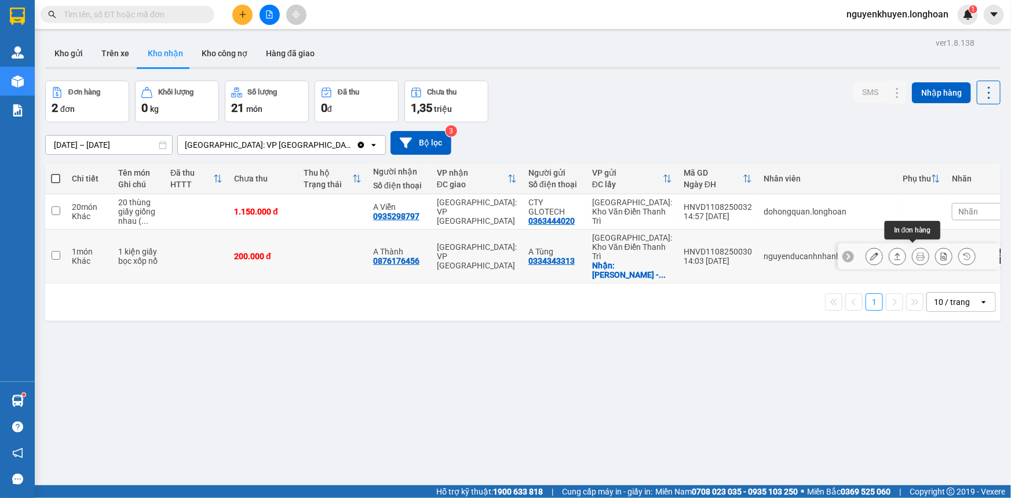
click at [918, 250] on button at bounding box center [920, 256] width 16 height 20
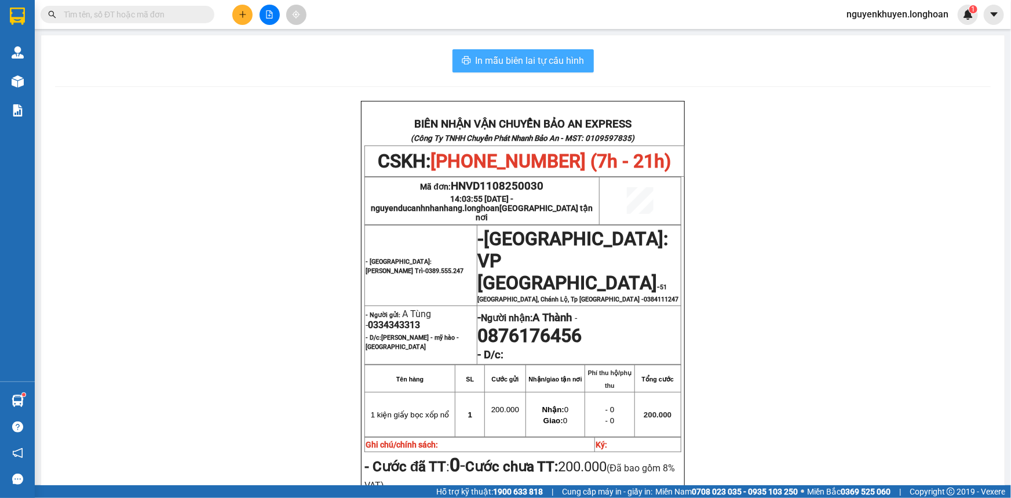
click at [525, 60] on span "In mẫu biên lai tự cấu hình" at bounding box center [530, 60] width 109 height 14
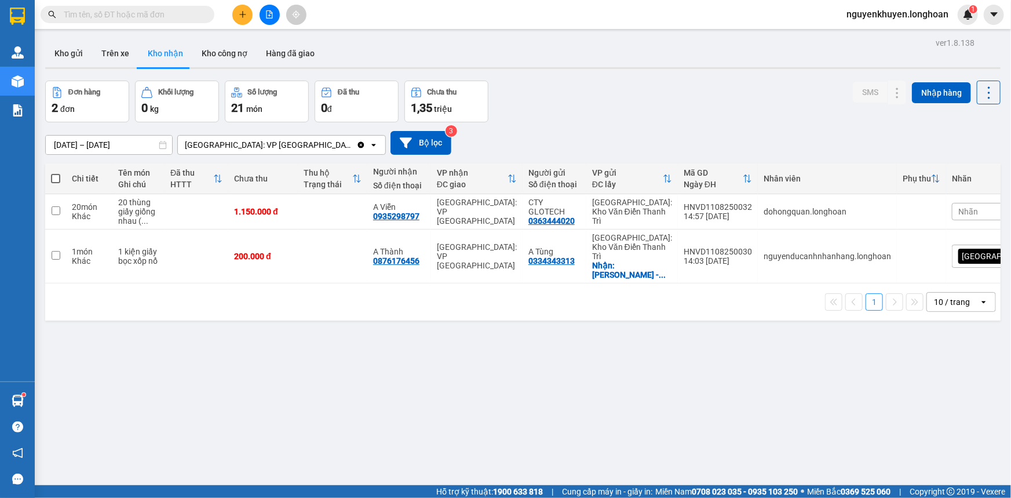
click at [134, 147] on input "[DATE] – [DATE]" at bounding box center [109, 145] width 126 height 19
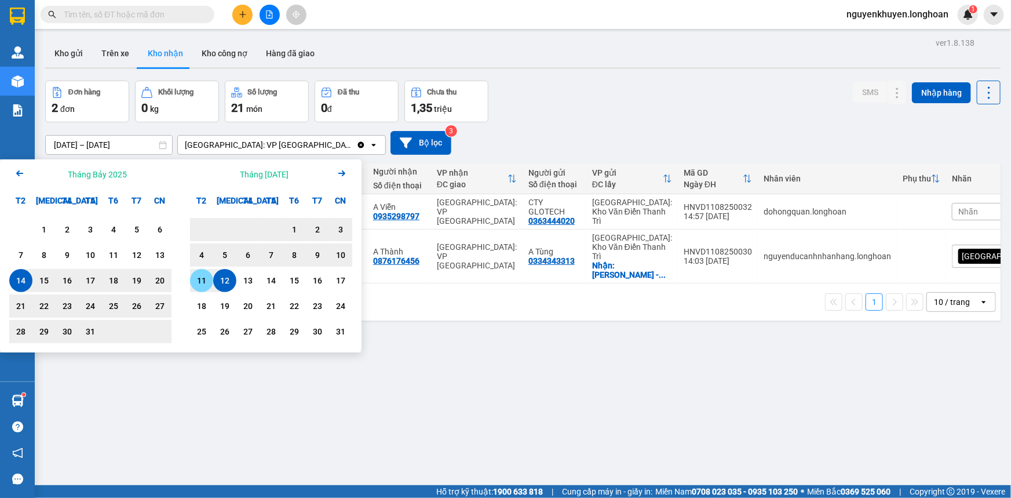
click at [202, 283] on div "11" at bounding box center [201, 280] width 16 height 14
click at [18, 282] on div "14" at bounding box center [21, 280] width 16 height 14
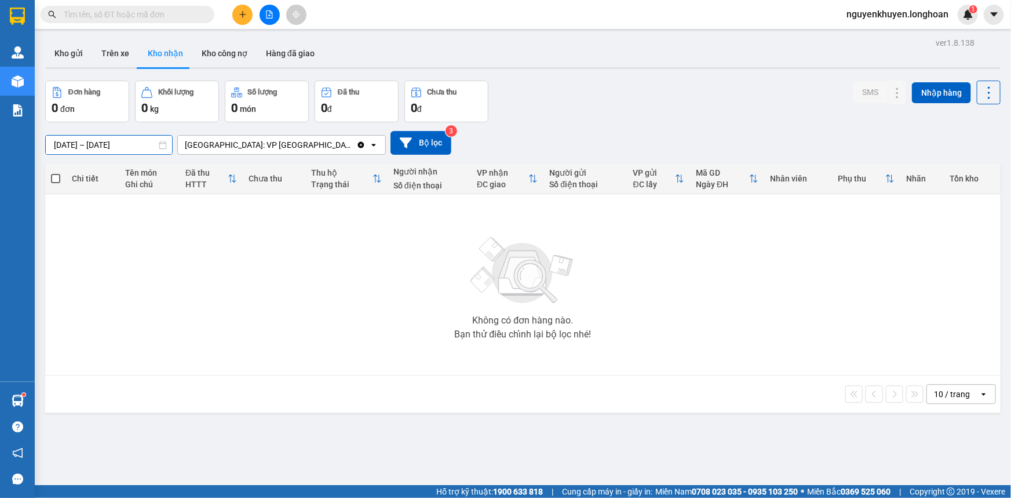
click at [138, 145] on input "[DATE] – [DATE]" at bounding box center [109, 145] width 126 height 19
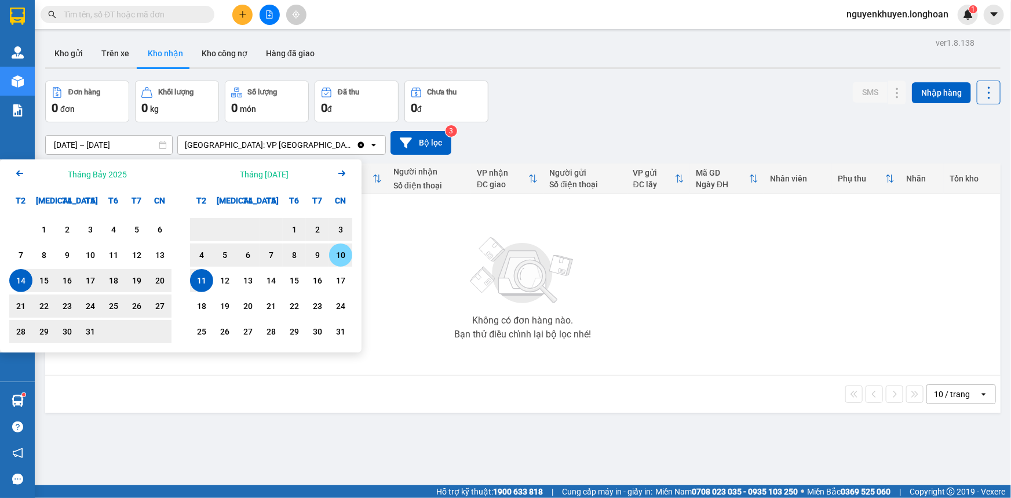
click at [344, 251] on div "10" at bounding box center [341, 255] width 16 height 14
click at [81, 255] on div "10" at bounding box center [90, 254] width 23 height 23
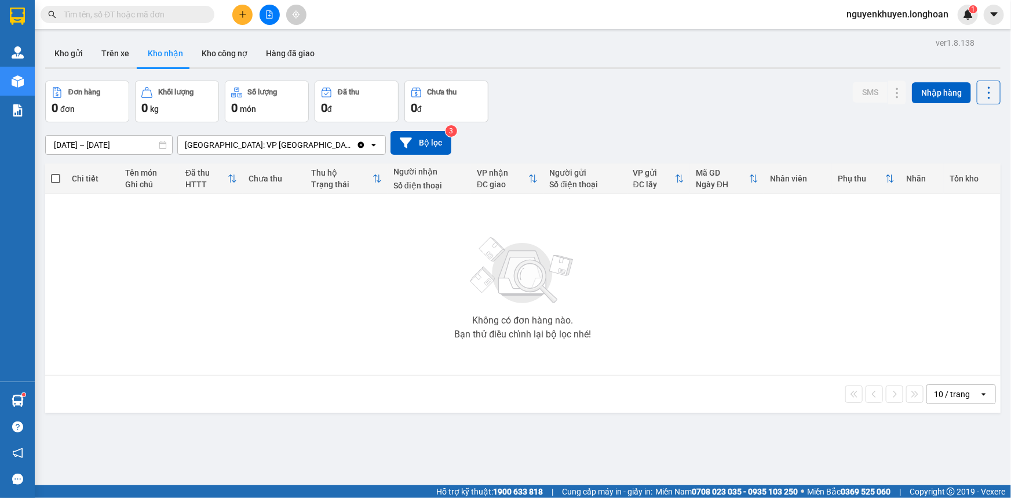
click at [162, 145] on icon at bounding box center [163, 145] width 8 height 8
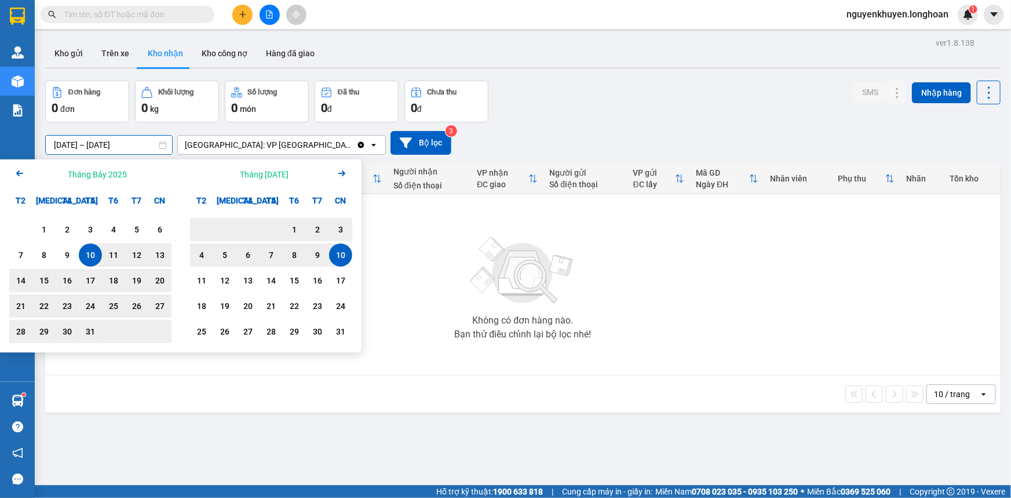
click at [145, 145] on input "[DATE] – [DATE]" at bounding box center [109, 145] width 126 height 19
click at [227, 279] on div "12" at bounding box center [225, 280] width 16 height 14
click at [87, 259] on div "10" at bounding box center [90, 255] width 16 height 14
type input "[DATE] – [DATE]"
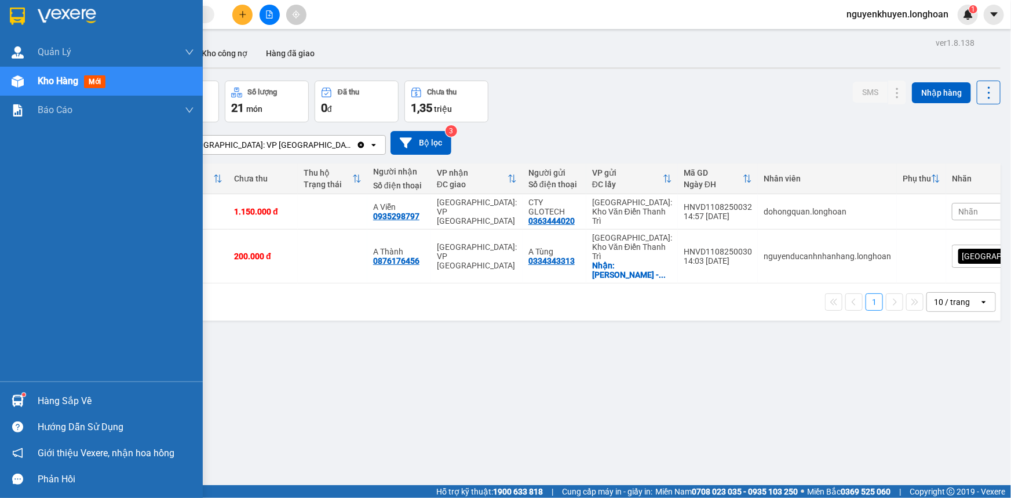
click at [61, 401] on div "Hàng sắp về" at bounding box center [116, 400] width 156 height 17
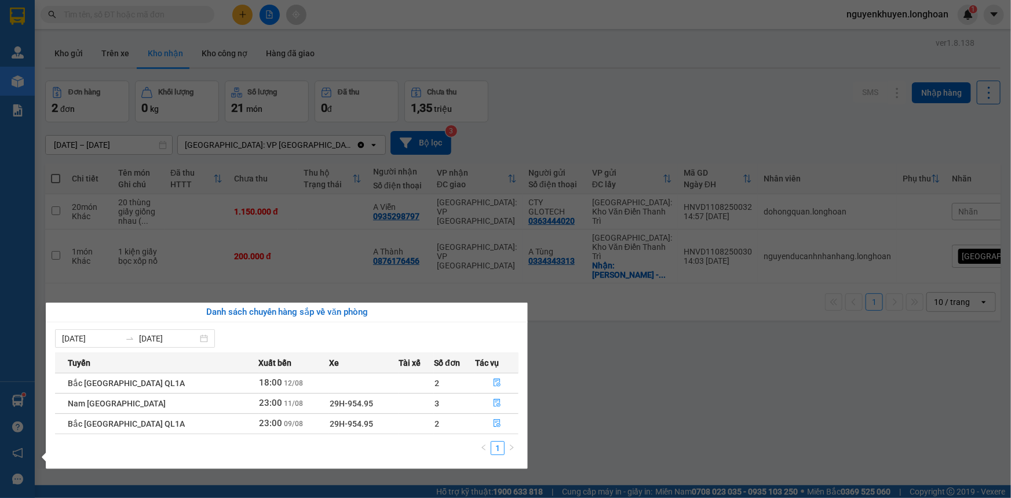
click at [578, 329] on section "Kết quả tìm kiếm ( 0 ) Bộ lọc No Data nguyenkhuyen.longhoan 1 Quản [PERSON_NAME…" at bounding box center [505, 249] width 1011 height 498
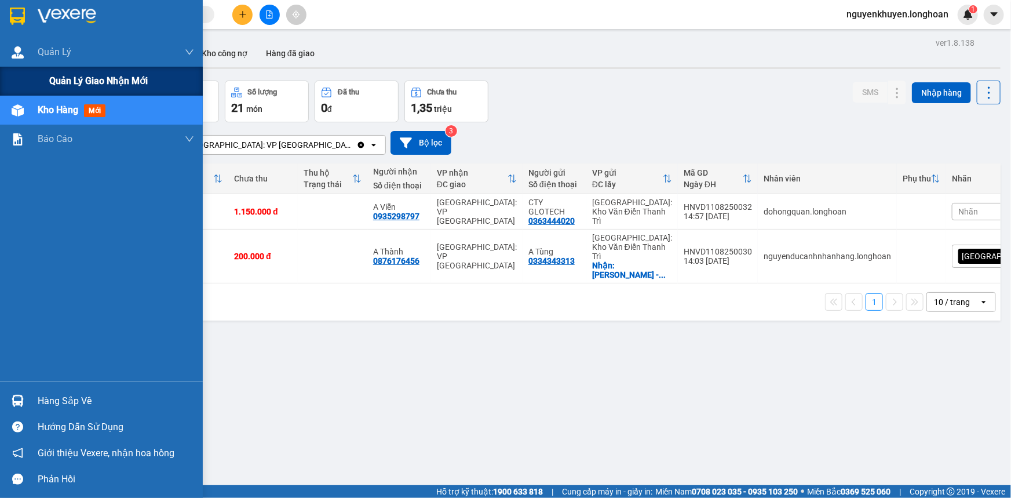
click at [89, 80] on span "Quản lý giao nhận mới" at bounding box center [98, 81] width 98 height 14
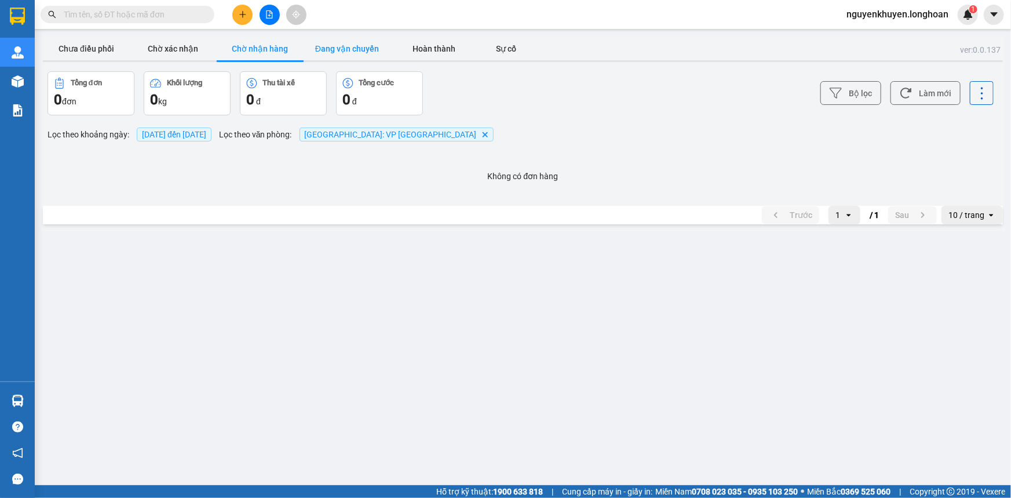
click at [338, 53] on button "Đang vận chuyển" at bounding box center [347, 48] width 87 height 23
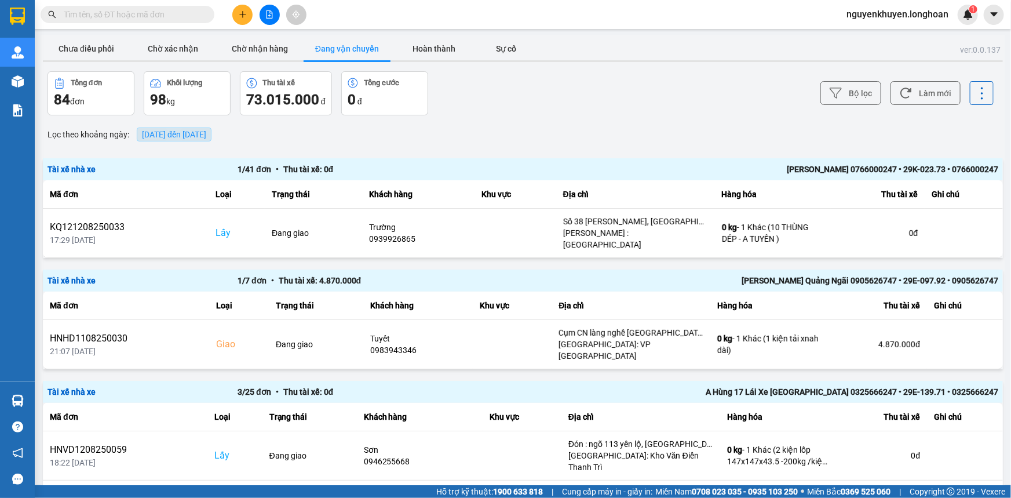
click at [206, 133] on span "[DATE] đến [DATE]" at bounding box center [174, 134] width 64 height 9
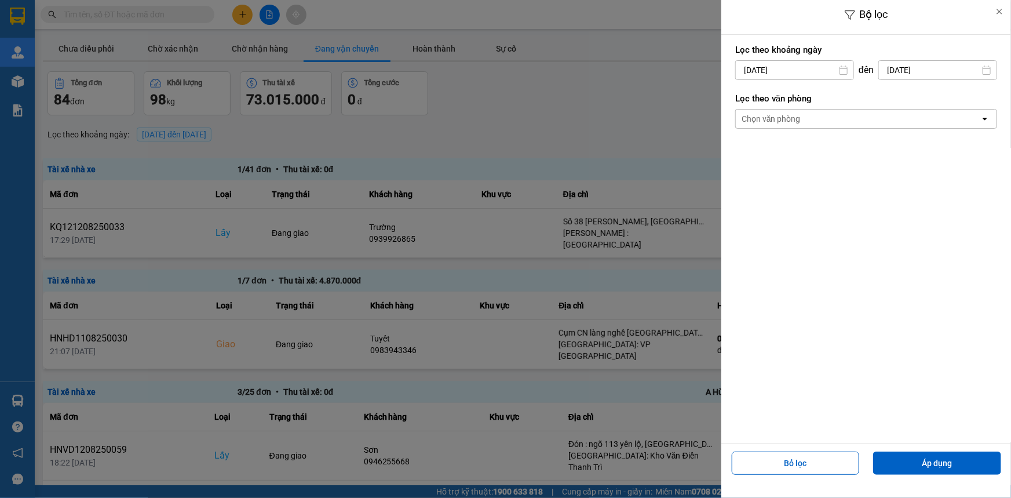
click at [798, 118] on div "Chọn văn phòng" at bounding box center [771, 119] width 59 height 12
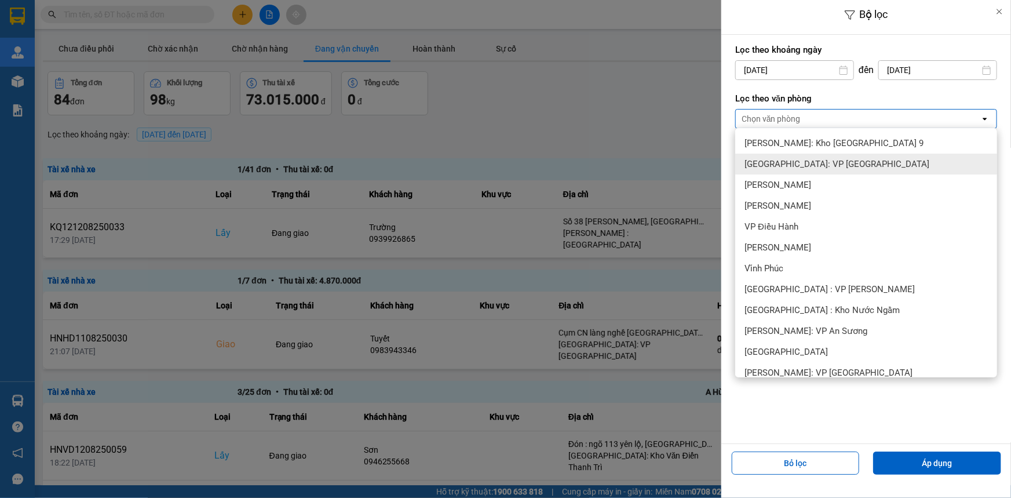
click at [809, 165] on span "[GEOGRAPHIC_DATA]: VP [GEOGRAPHIC_DATA]" at bounding box center [836, 164] width 185 height 12
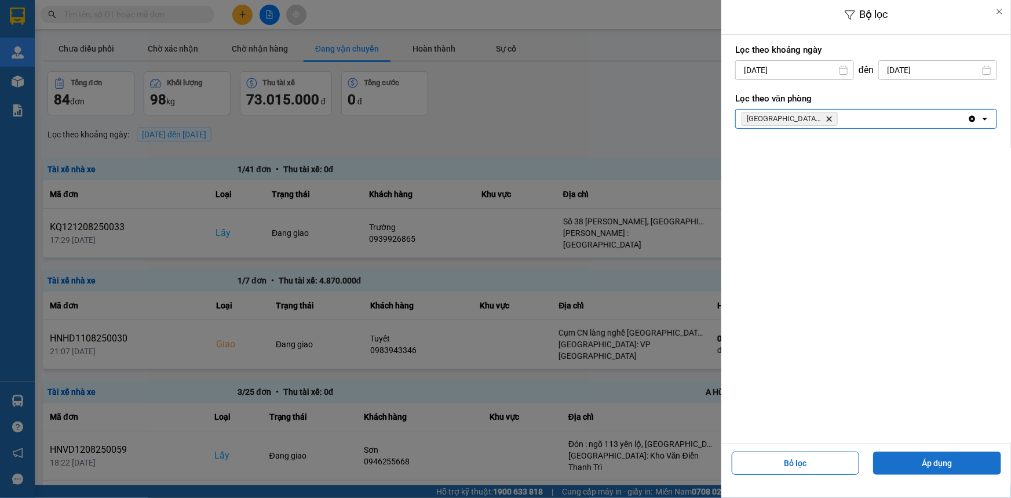
click at [915, 470] on button "Áp dụng" at bounding box center [937, 462] width 128 height 23
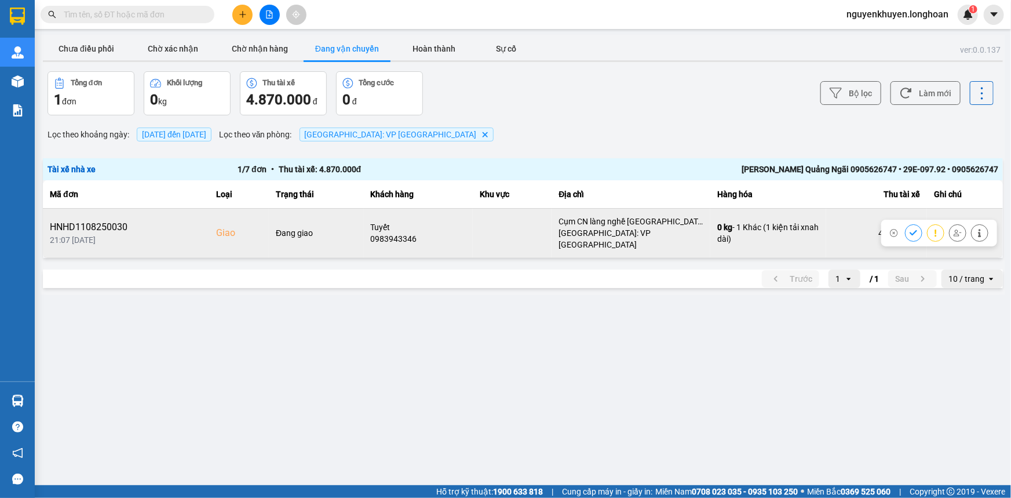
click at [382, 237] on div "0983943346" at bounding box center [419, 239] width 96 height 12
click at [295, 227] on div "Đang giao" at bounding box center [316, 233] width 81 height 12
click at [375, 234] on div "0983943346" at bounding box center [419, 239] width 96 height 12
click at [974, 227] on button at bounding box center [980, 232] width 16 height 20
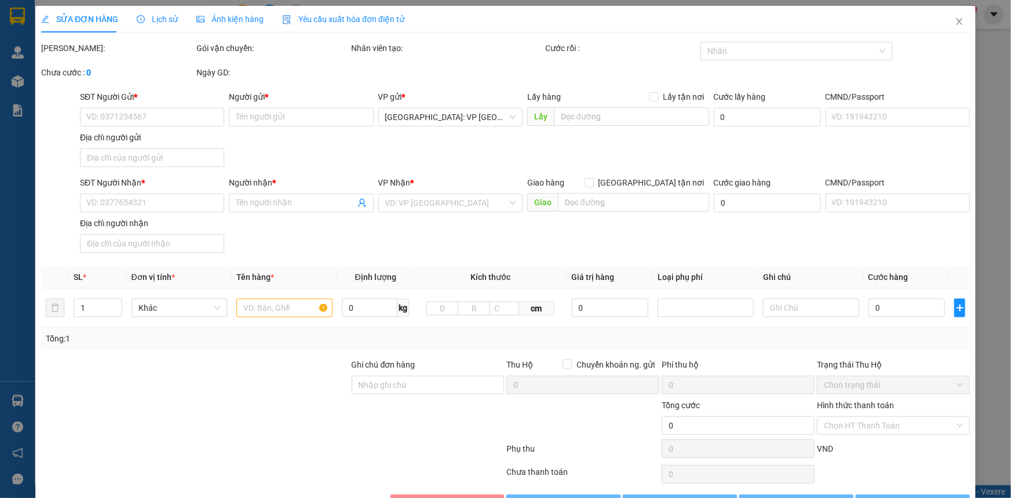
type input "0968521461"
type input "[PERSON_NAME]"
type input "0983943346"
type input "Tuyết"
checkbox input "true"
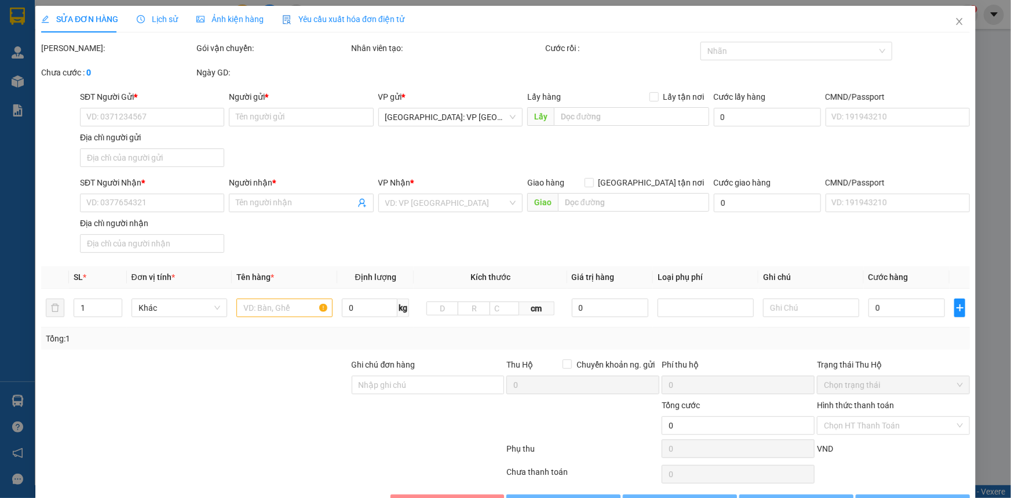
type input "Cụm CN làng nghề [GEOGRAPHIC_DATA], P [PERSON_NAME], Sơn Tịnh [GEOGRAPHIC_DATA]"
type input "500.000"
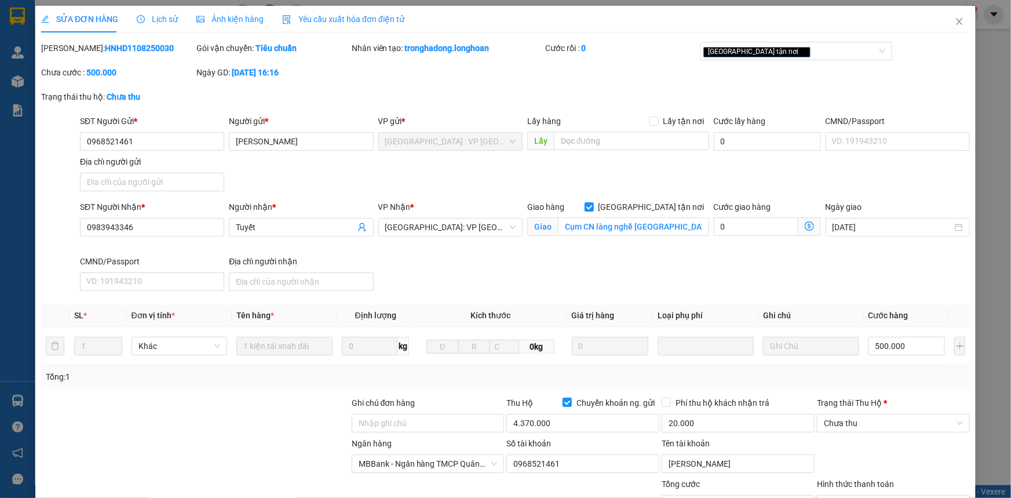
click at [157, 20] on span "Lịch sử" at bounding box center [157, 18] width 41 height 9
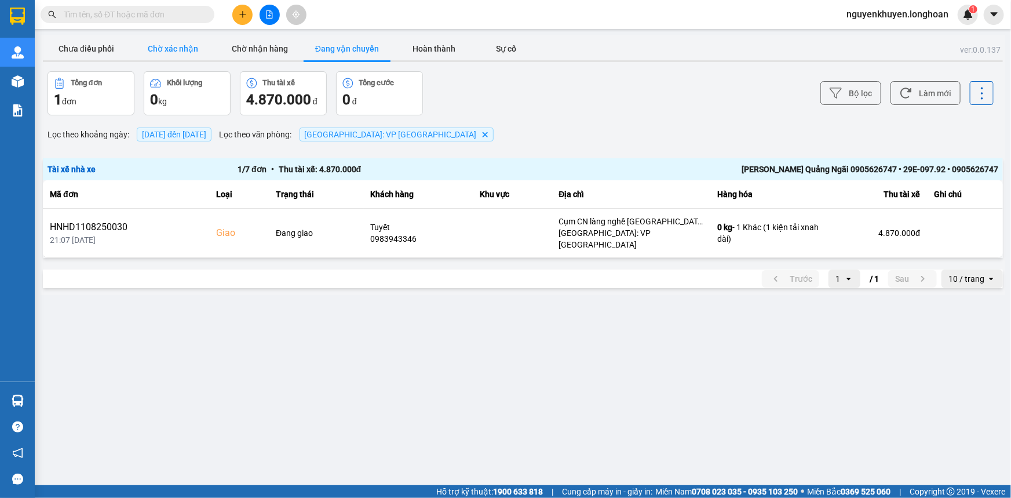
click at [163, 49] on button "Chờ xác nhận" at bounding box center [173, 48] width 87 height 23
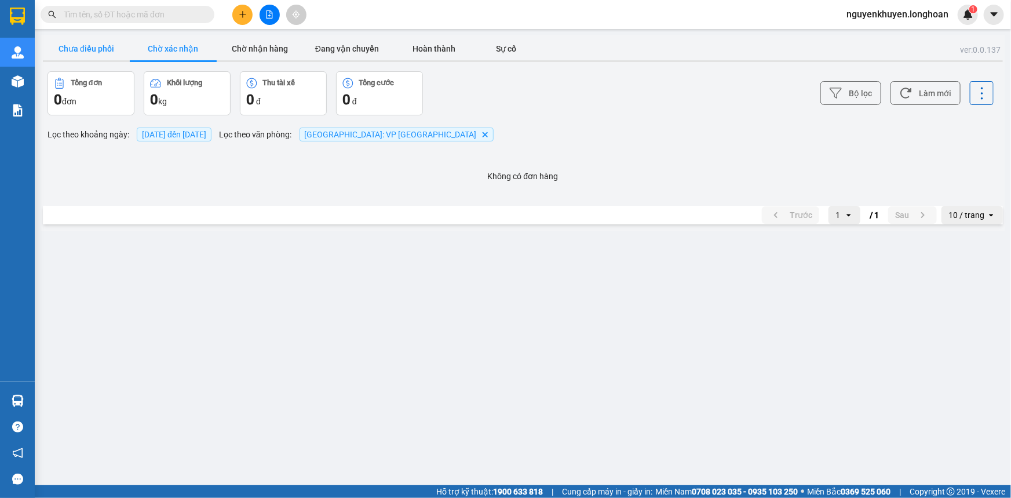
click at [94, 53] on button "Chưa điều phối" at bounding box center [86, 48] width 87 height 23
